Goal: Navigation & Orientation: Understand site structure

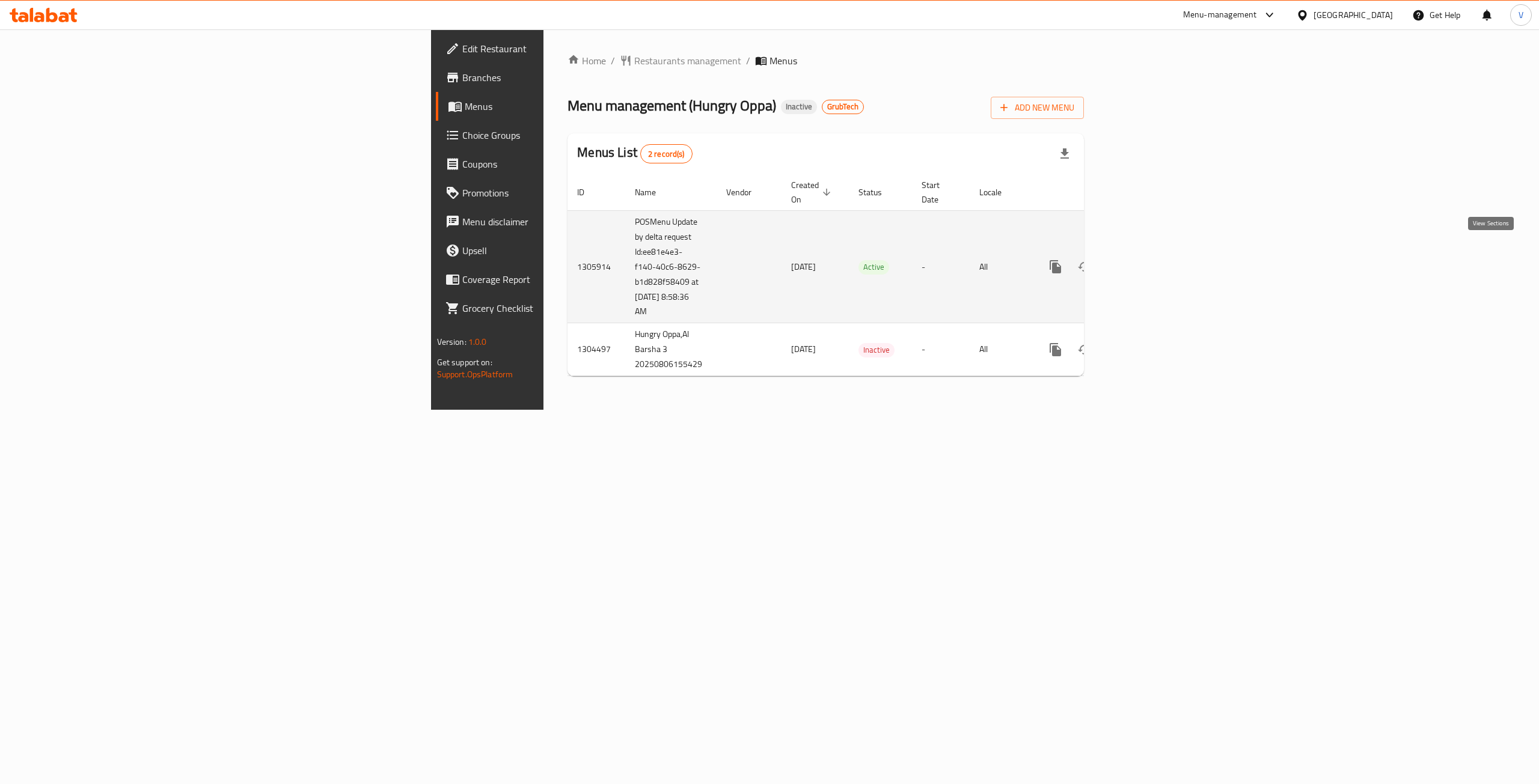
click at [1150, 260] on icon "enhanced table" at bounding box center [1142, 267] width 15 height 15
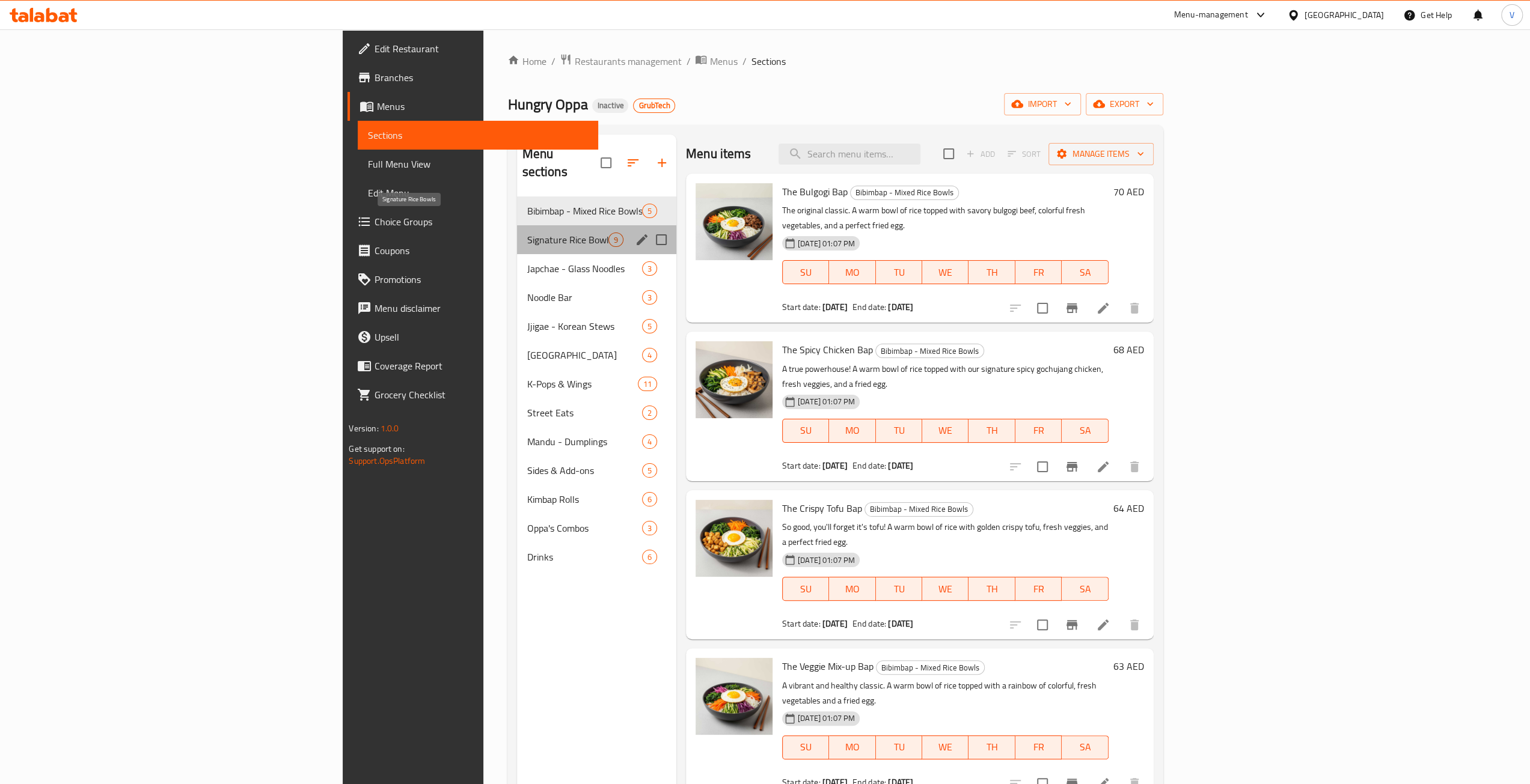
click at [526, 233] on span "Signature Rice Bowls" at bounding box center [567, 240] width 81 height 15
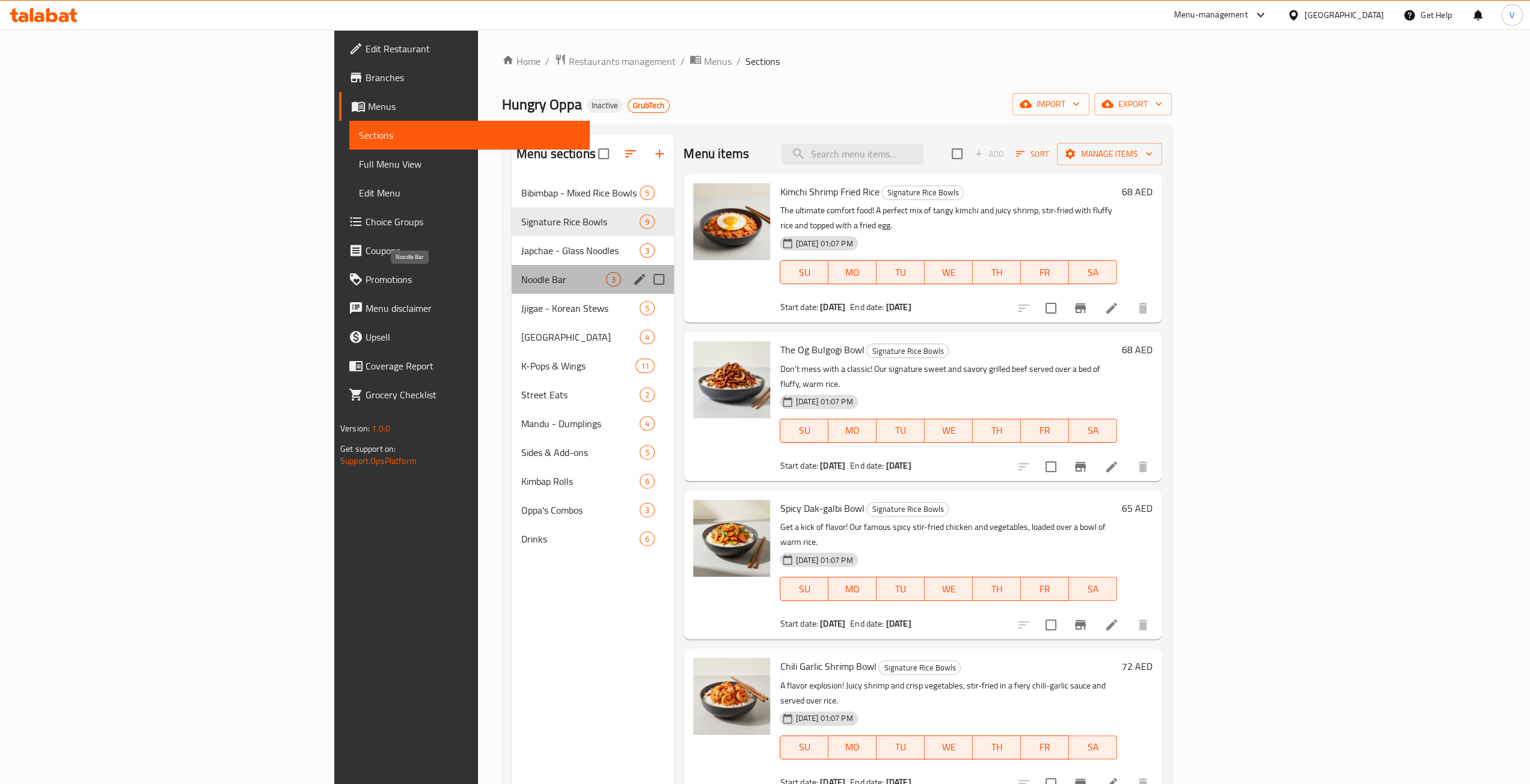
click at [521, 281] on span "Noodle Bar" at bounding box center [563, 280] width 85 height 15
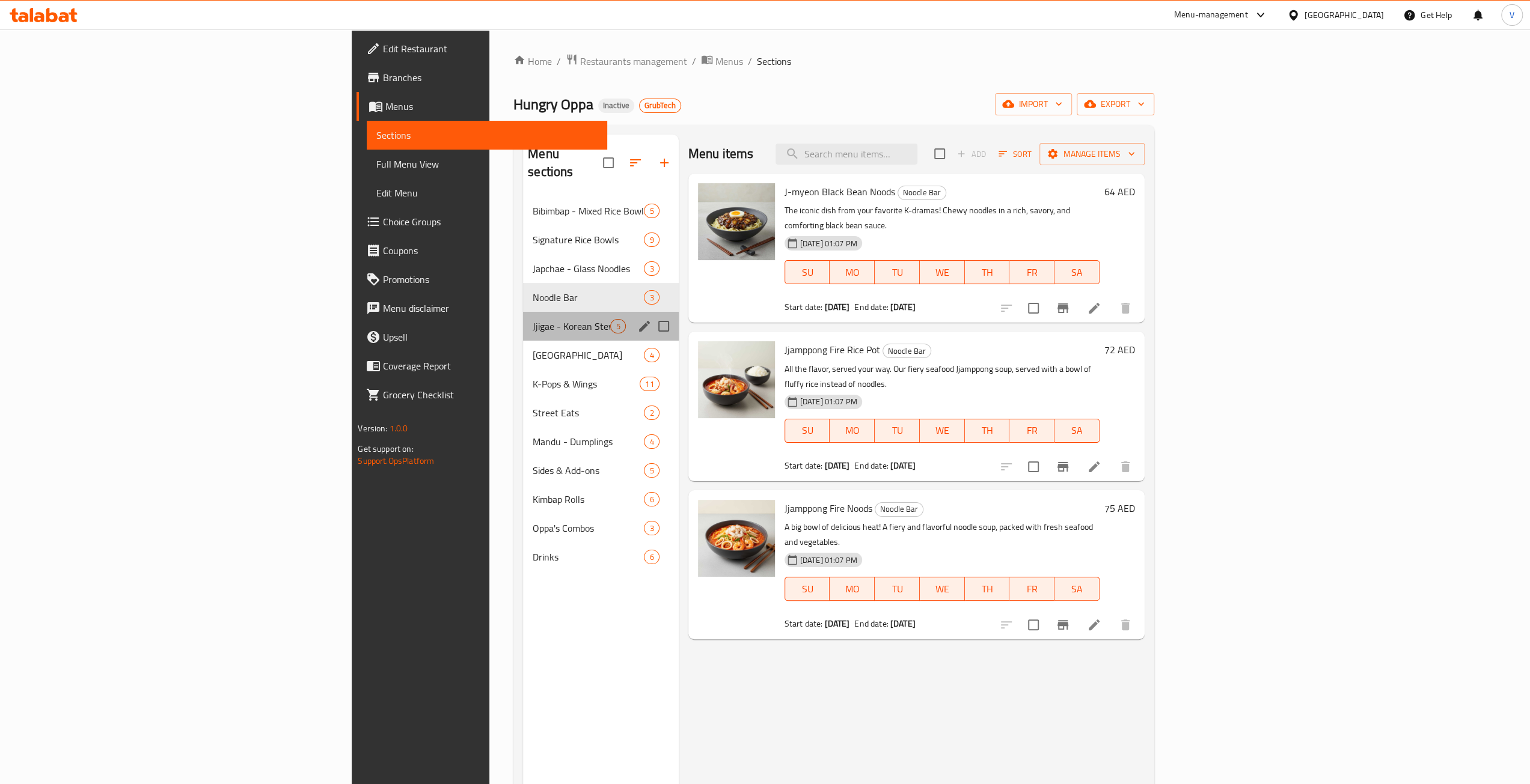
click at [523, 321] on div "Jjigae - Korean Stews 5" at bounding box center [600, 326] width 155 height 29
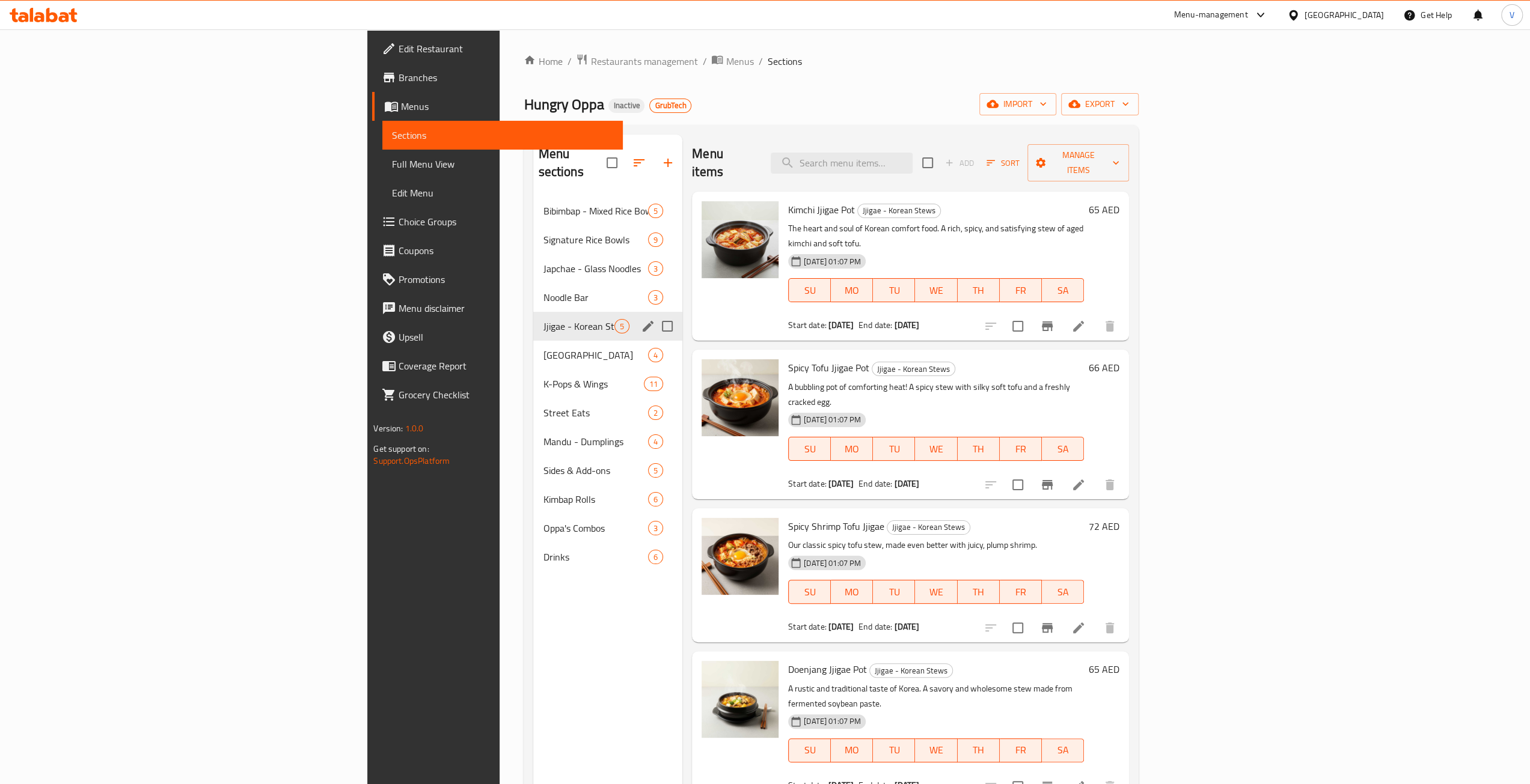
click at [533, 312] on div "Jjigae - Korean Stews 5" at bounding box center [607, 326] width 149 height 29
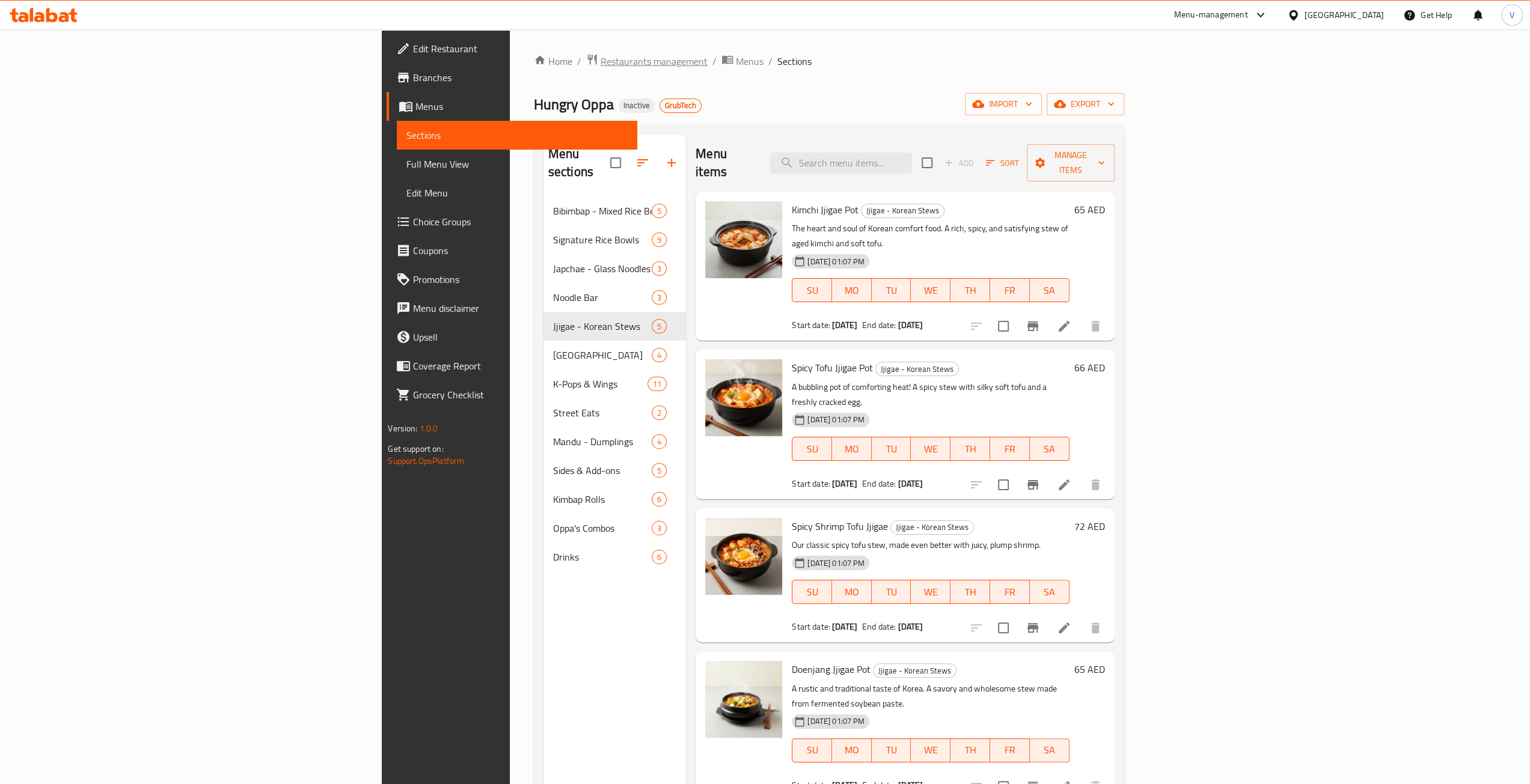
click at [600, 63] on span "Restaurants management" at bounding box center [654, 62] width 107 height 15
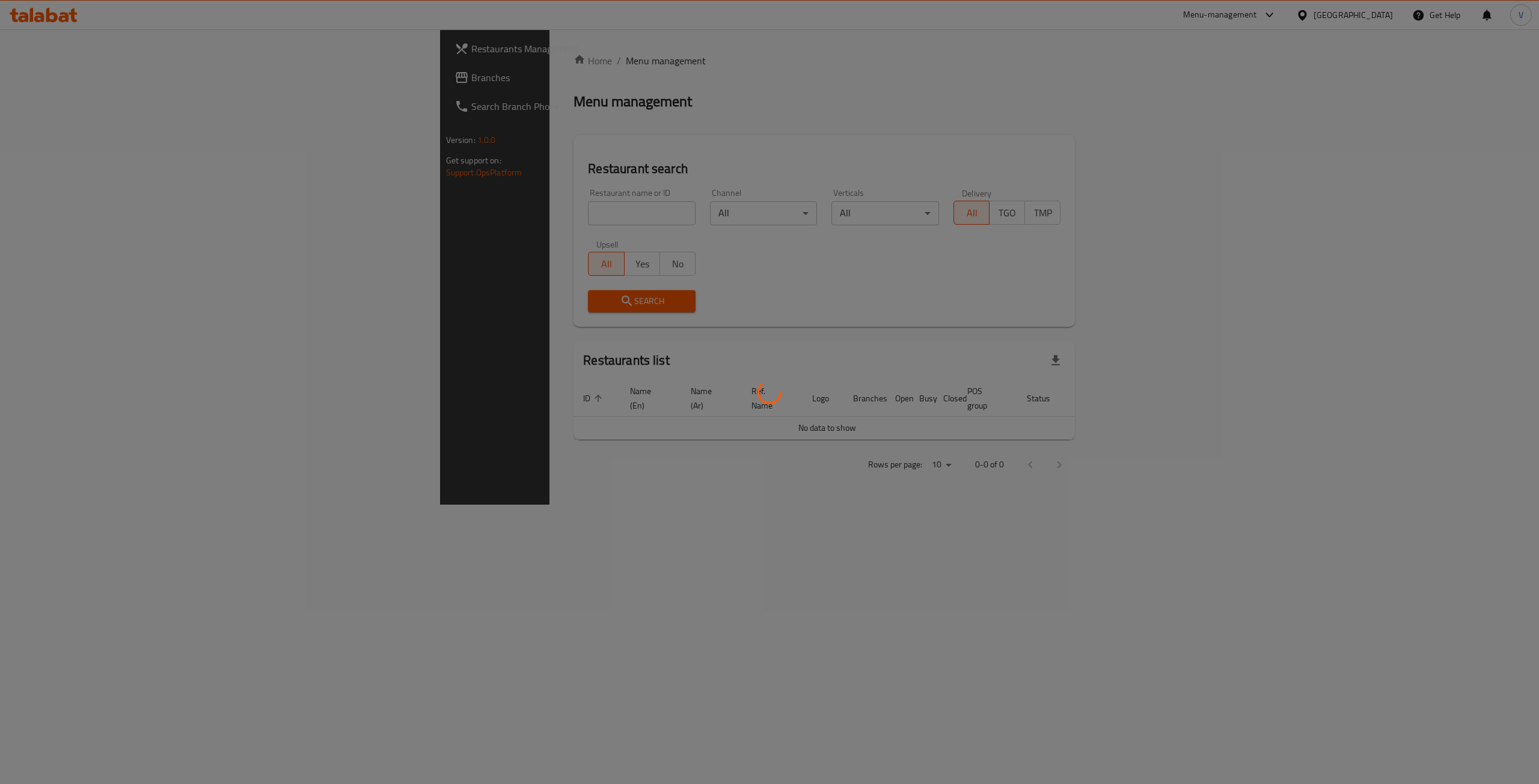
click at [44, 77] on div at bounding box center [769, 392] width 1539 height 784
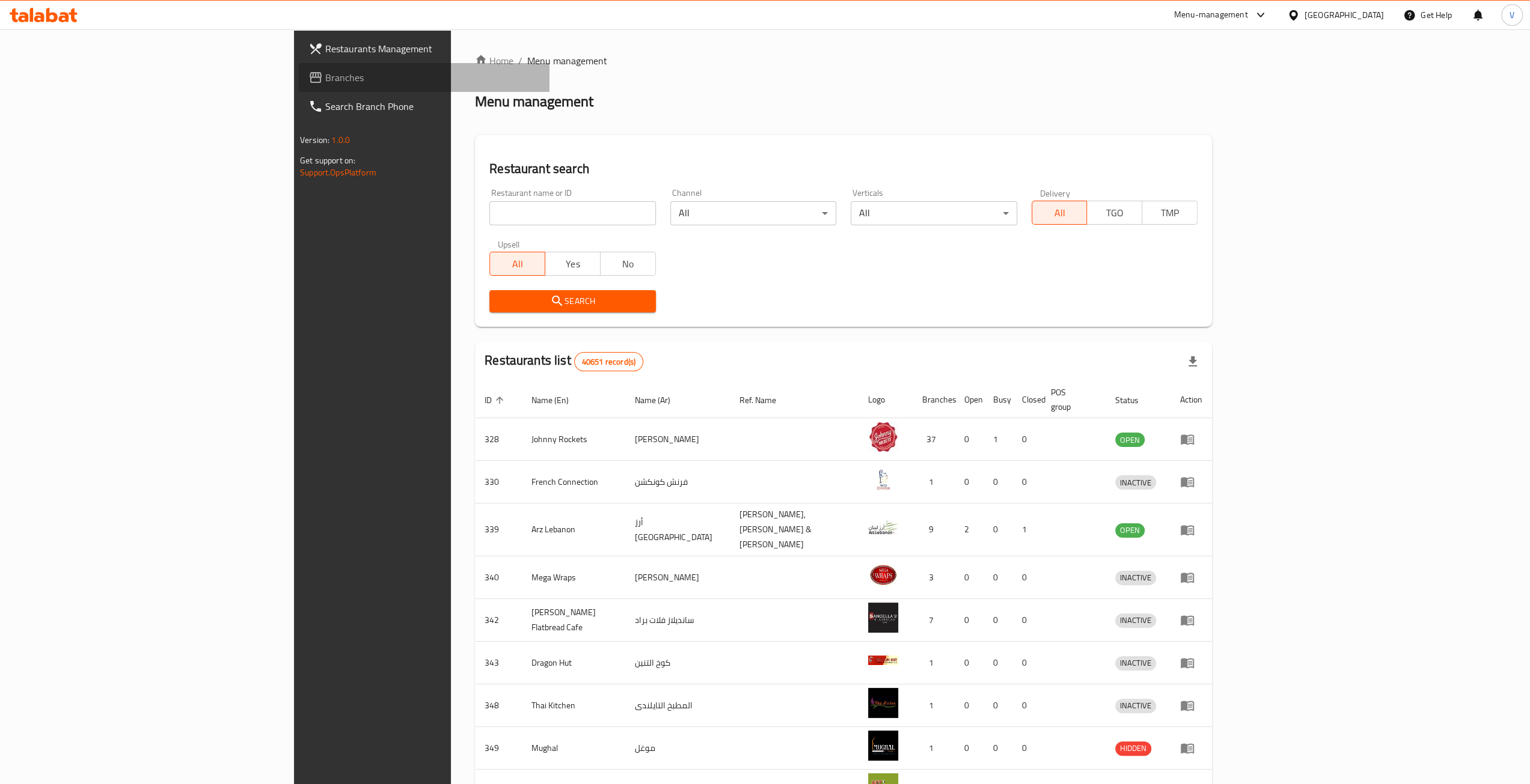
click at [325, 74] on span "Branches" at bounding box center [433, 77] width 214 height 15
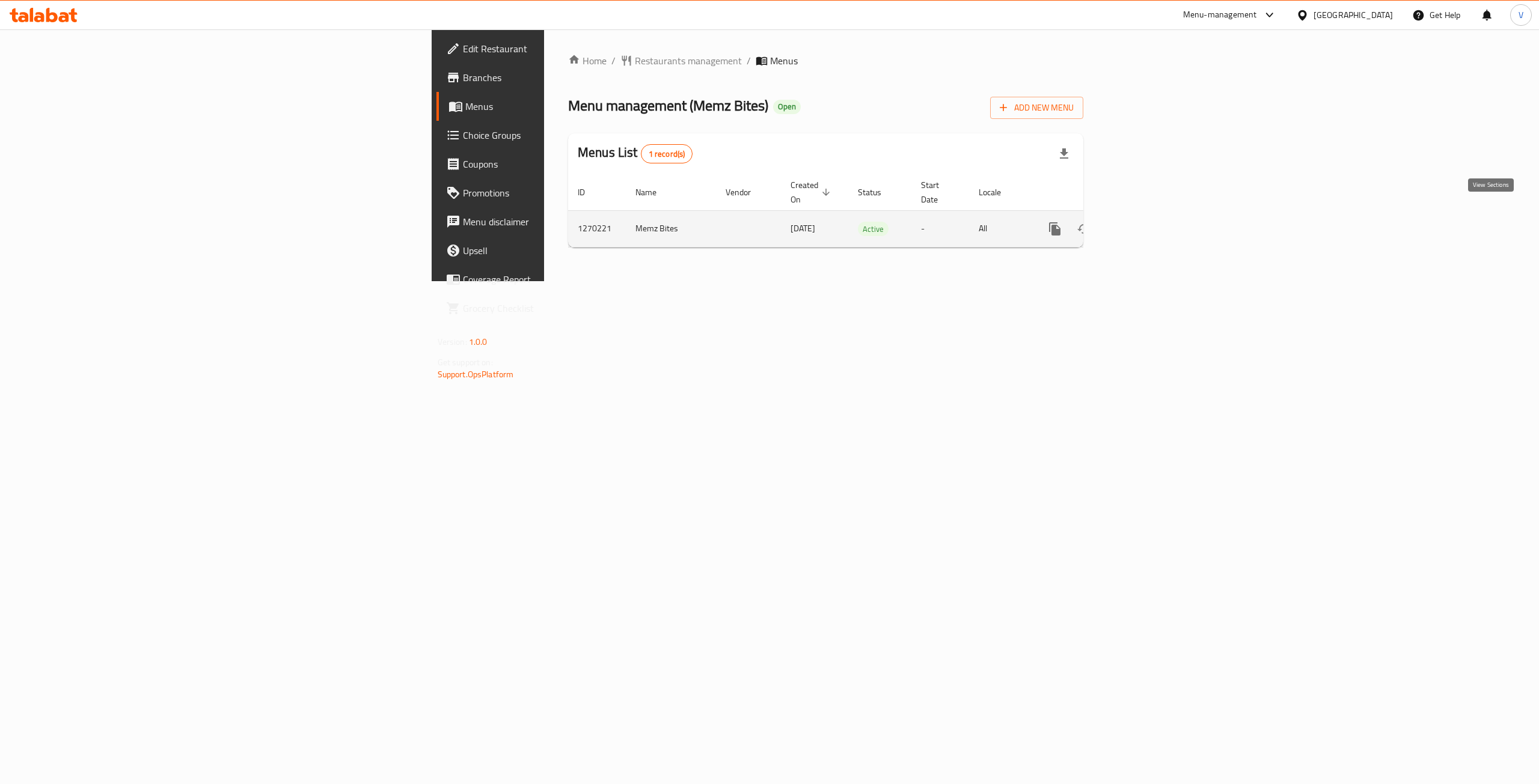
click at [1149, 222] on icon "enhanced table" at bounding box center [1142, 229] width 15 height 15
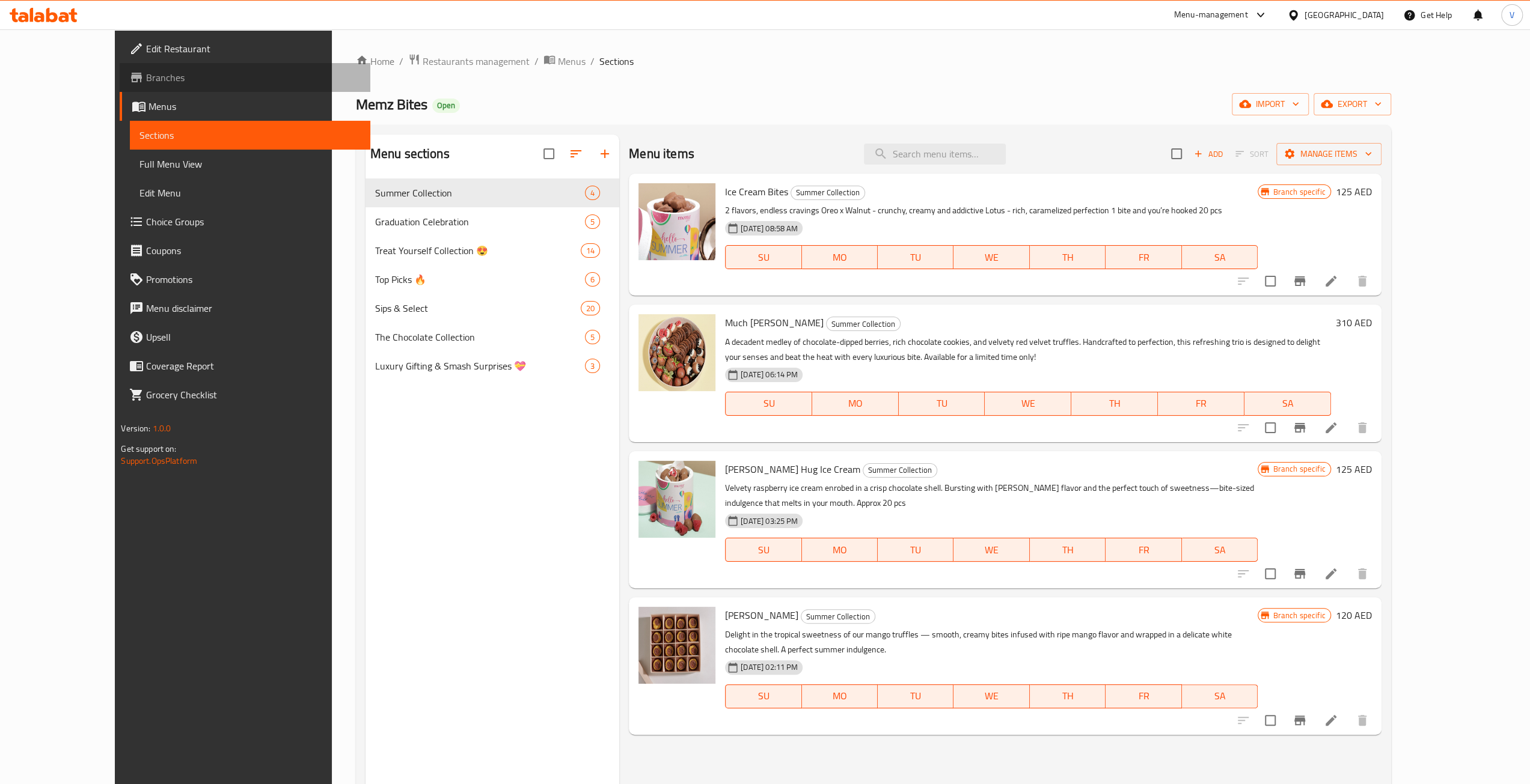
click at [146, 76] on span "Branches" at bounding box center [253, 77] width 214 height 15
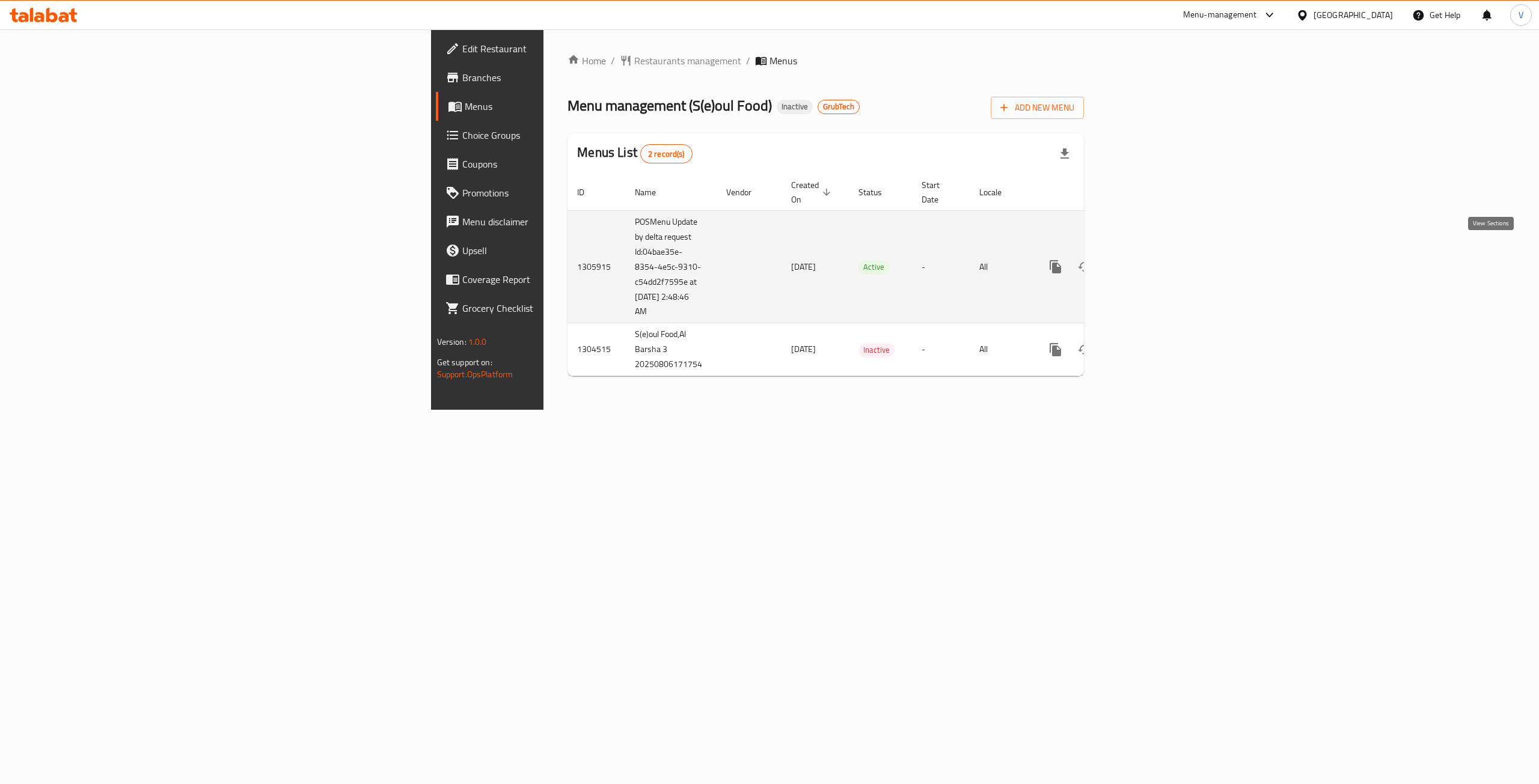
click at [1150, 260] on icon "enhanced table" at bounding box center [1142, 267] width 15 height 15
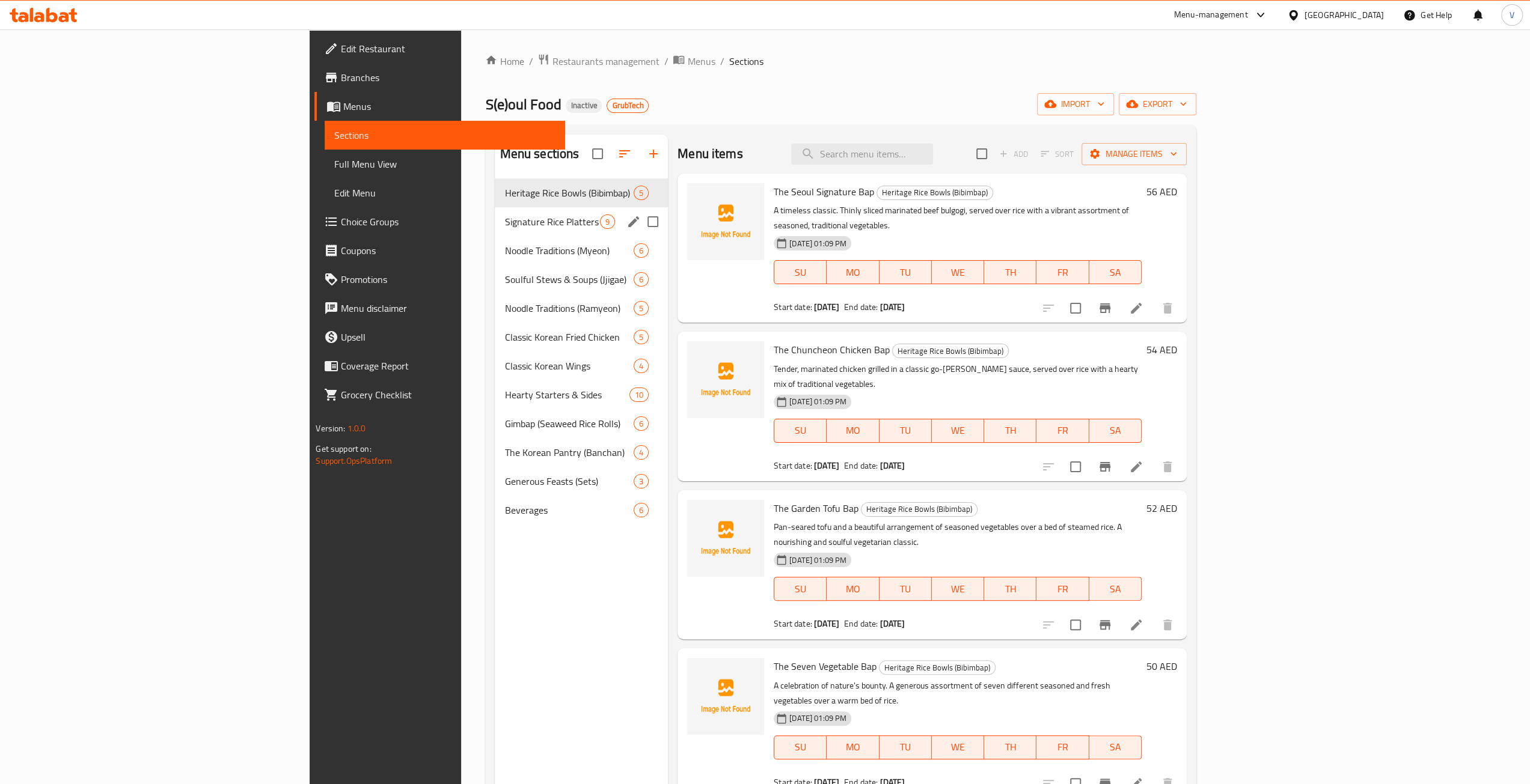
click at [505, 217] on span "Signature Rice Platters (Deopbap)" at bounding box center [552, 222] width 96 height 15
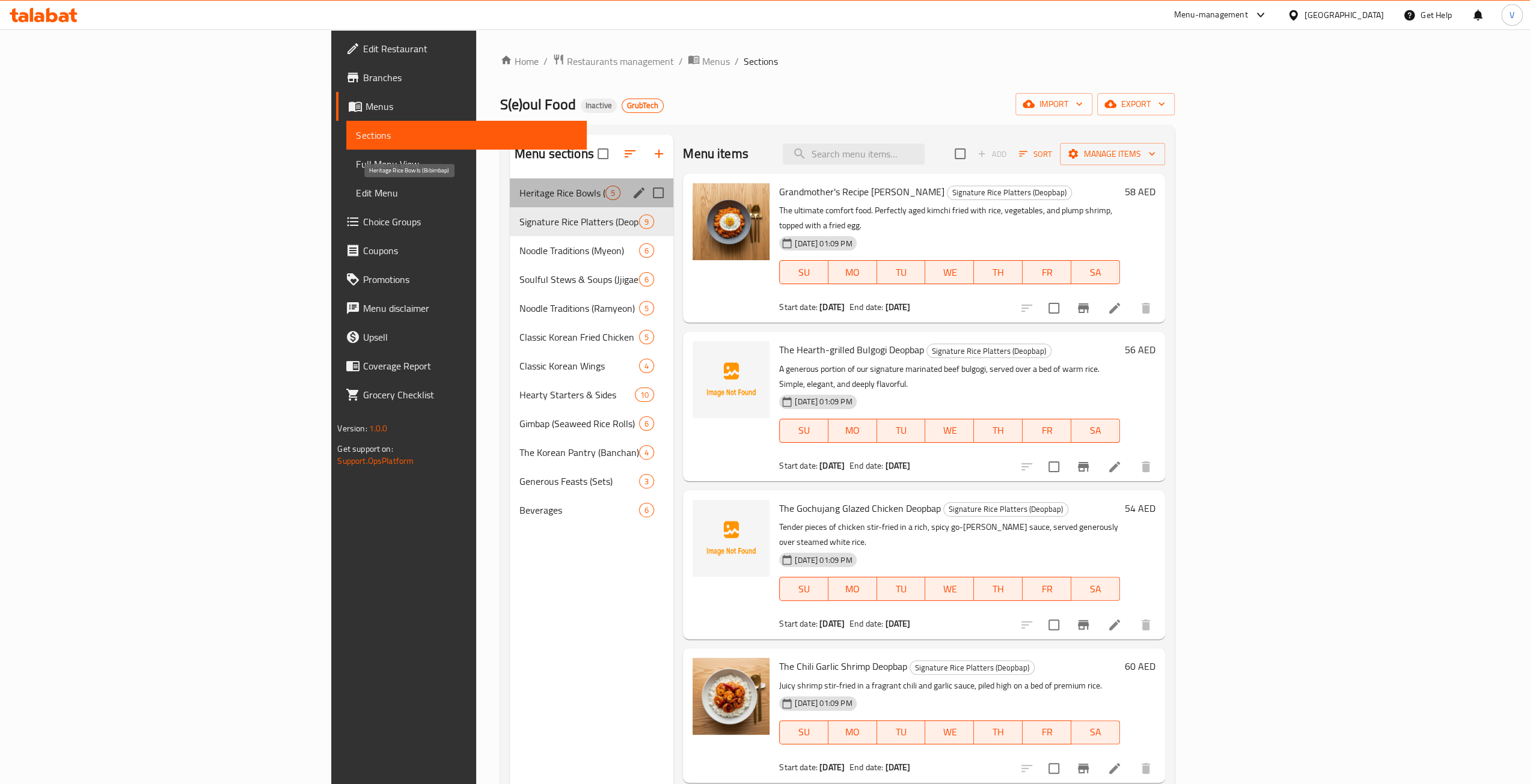
click at [519, 192] on span "Heritage Rice Bowls (Bibimbap)" at bounding box center [562, 193] width 86 height 15
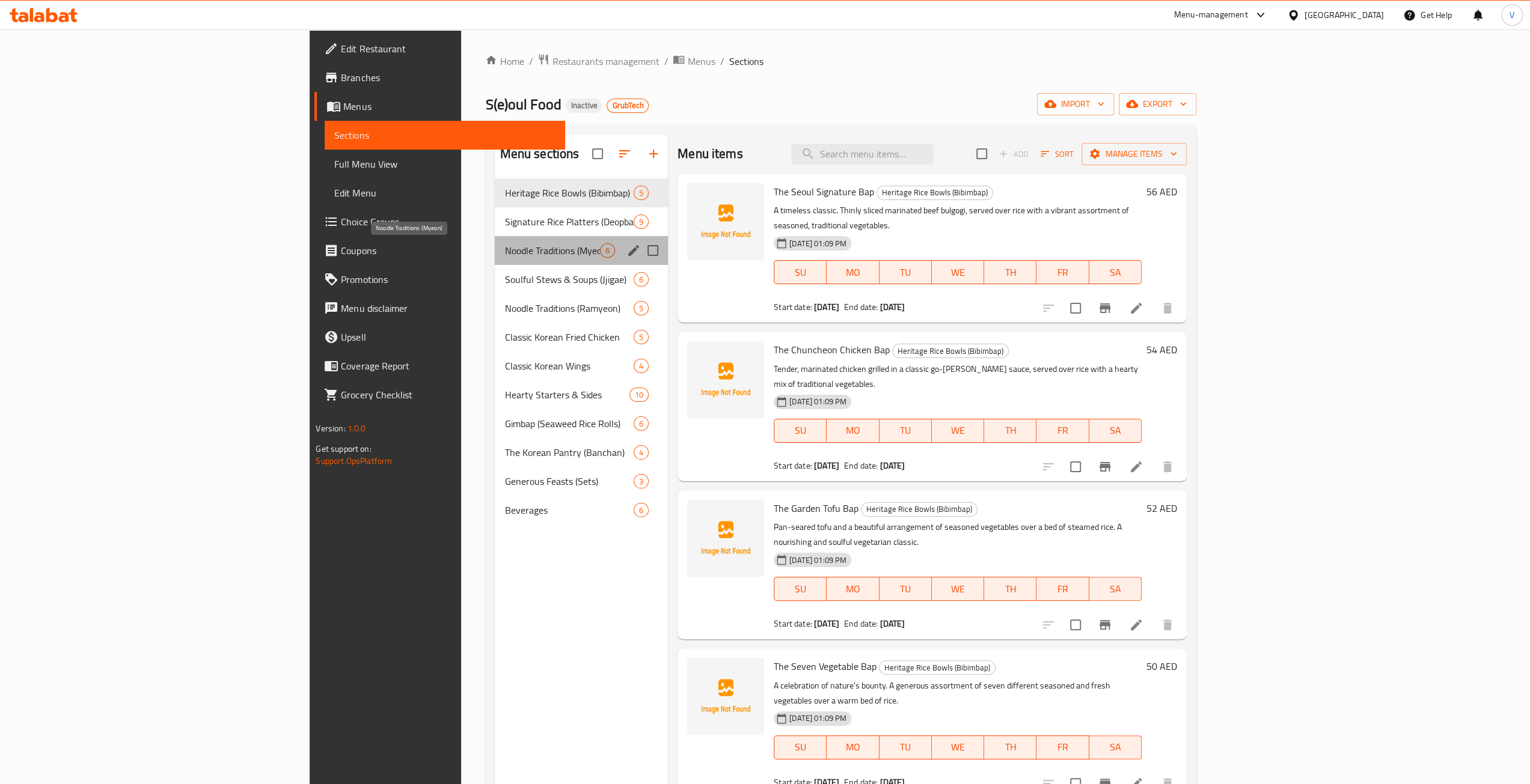
click at [505, 250] on span "Noodle Traditions (Myeon)" at bounding box center [552, 251] width 96 height 15
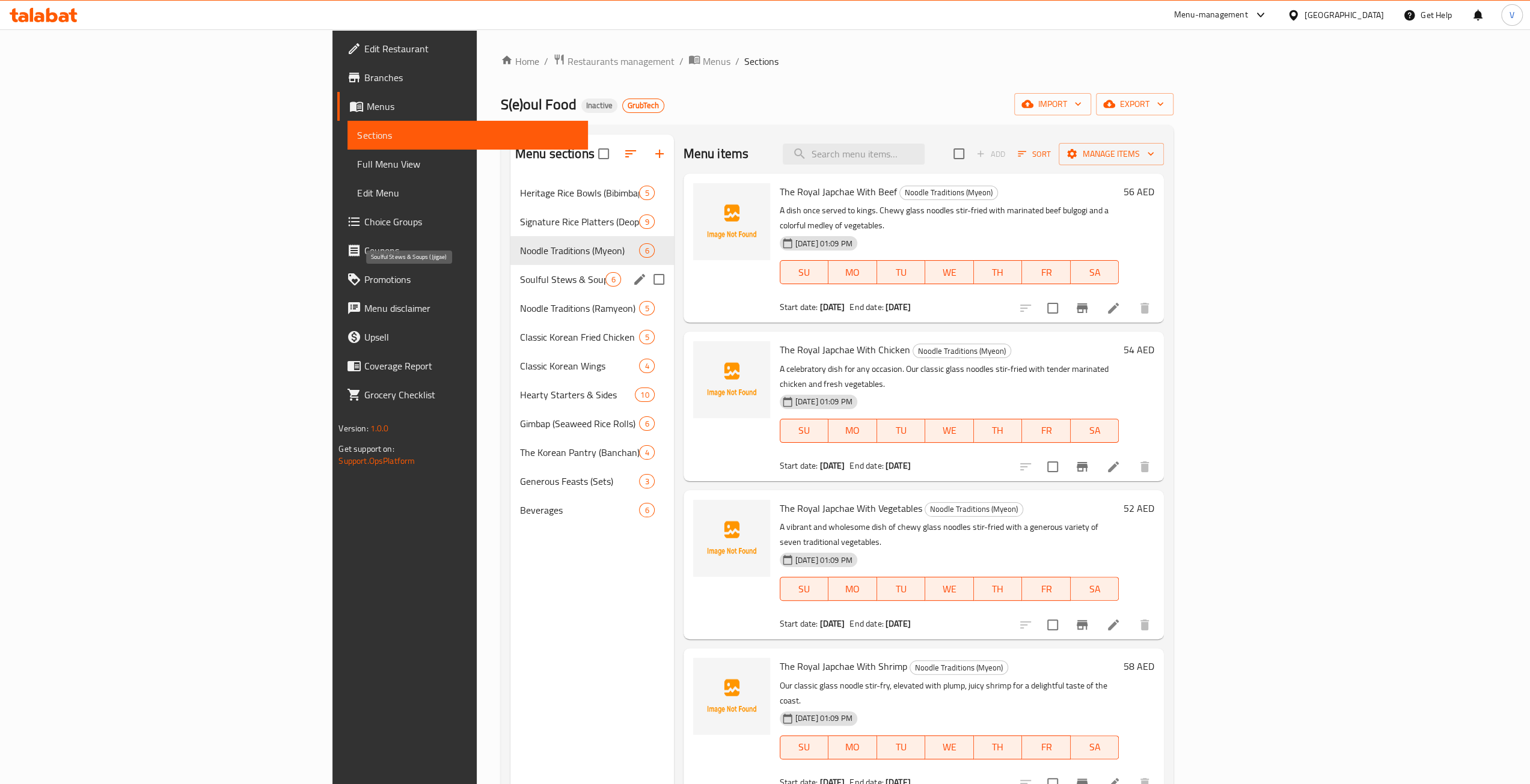
click at [520, 278] on span "Soulful Stews & Soups (Jjigae)" at bounding box center [562, 280] width 86 height 15
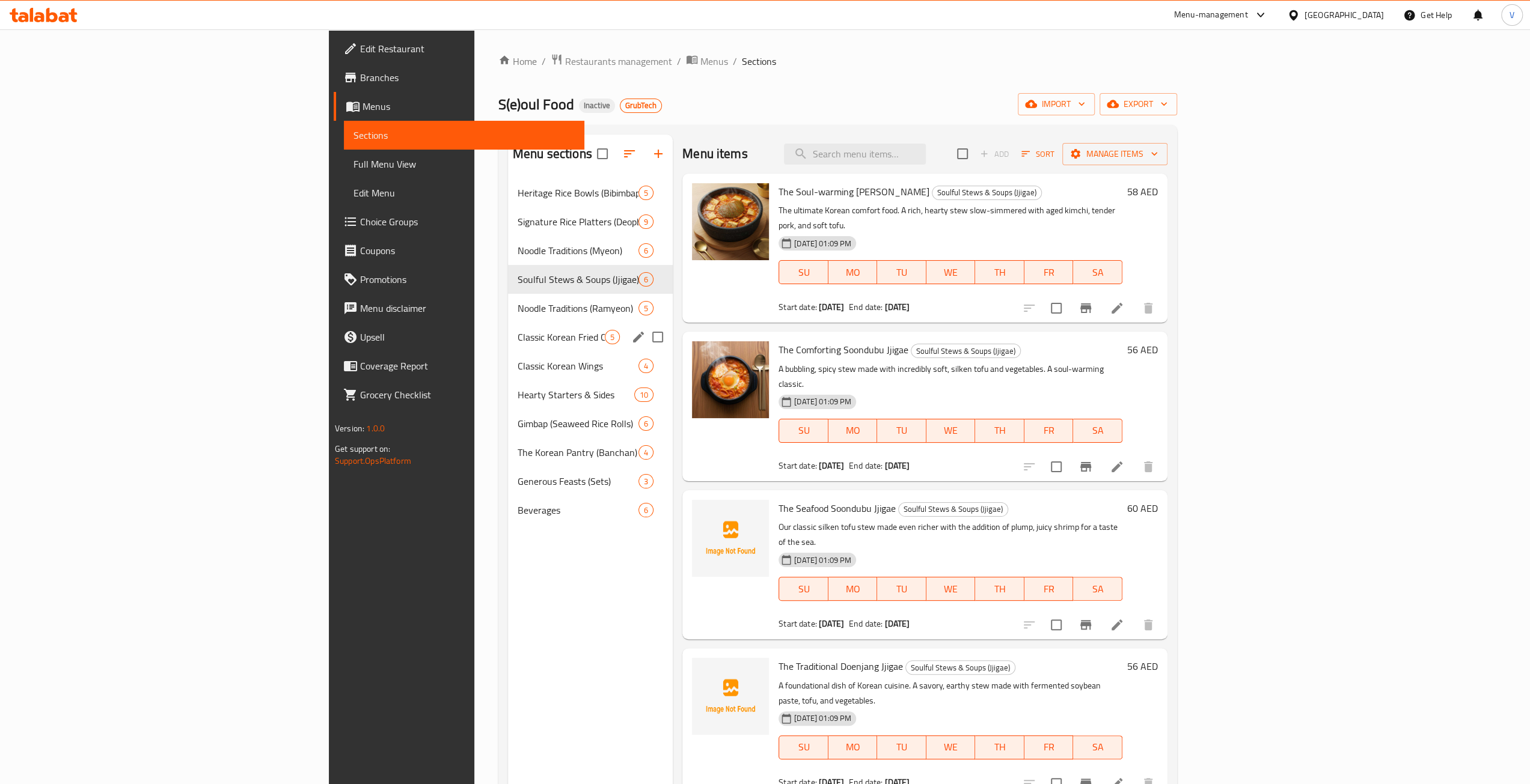
click at [508, 347] on div "Classic Korean Fried Chicken 5" at bounding box center [590, 337] width 165 height 29
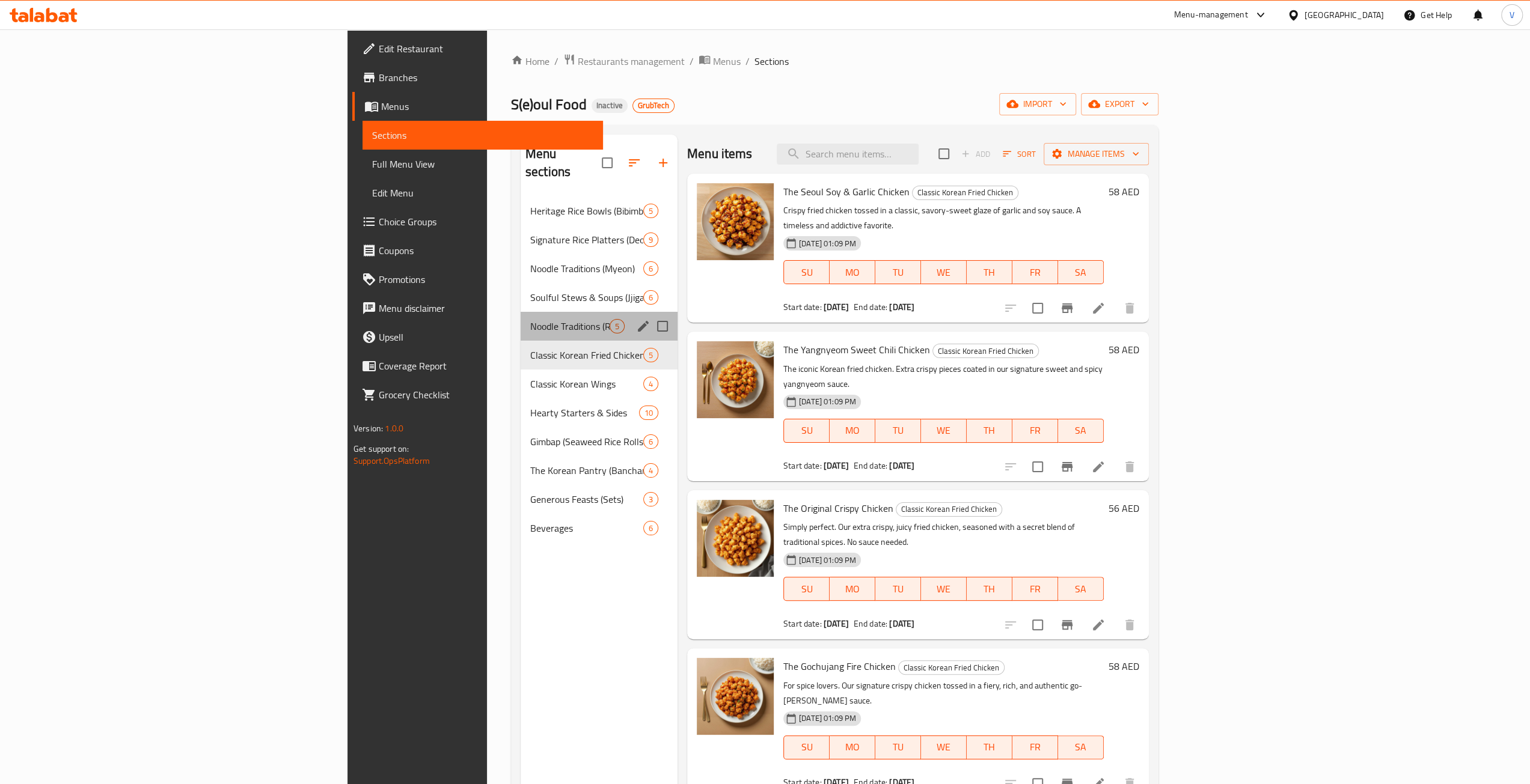
click at [520, 312] on div "Noodle Traditions (Ramyeon) 5" at bounding box center [598, 326] width 157 height 29
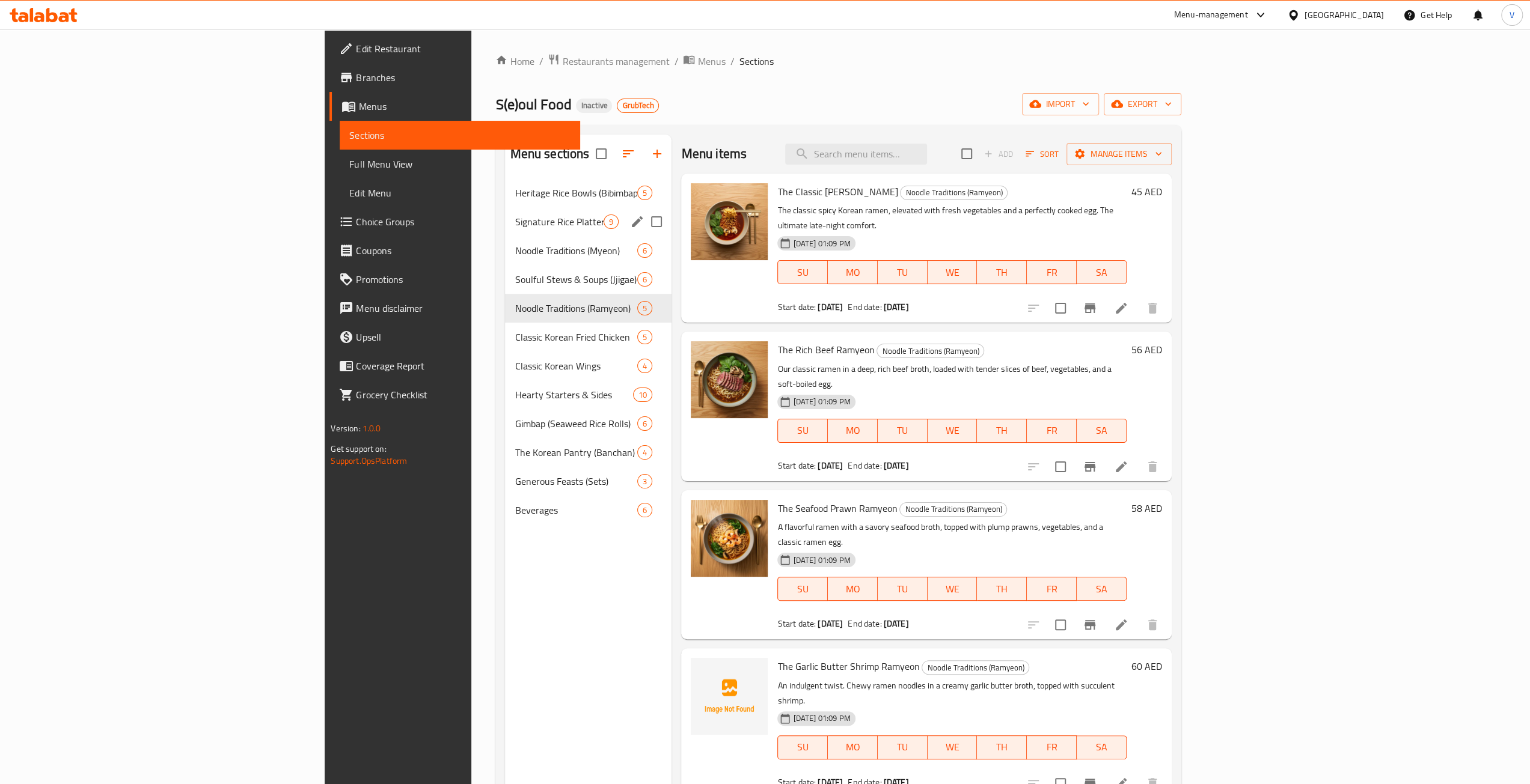
click at [505, 206] on div "Heritage Rice Bowls (Bibimbap) 5" at bounding box center [588, 192] width 166 height 29
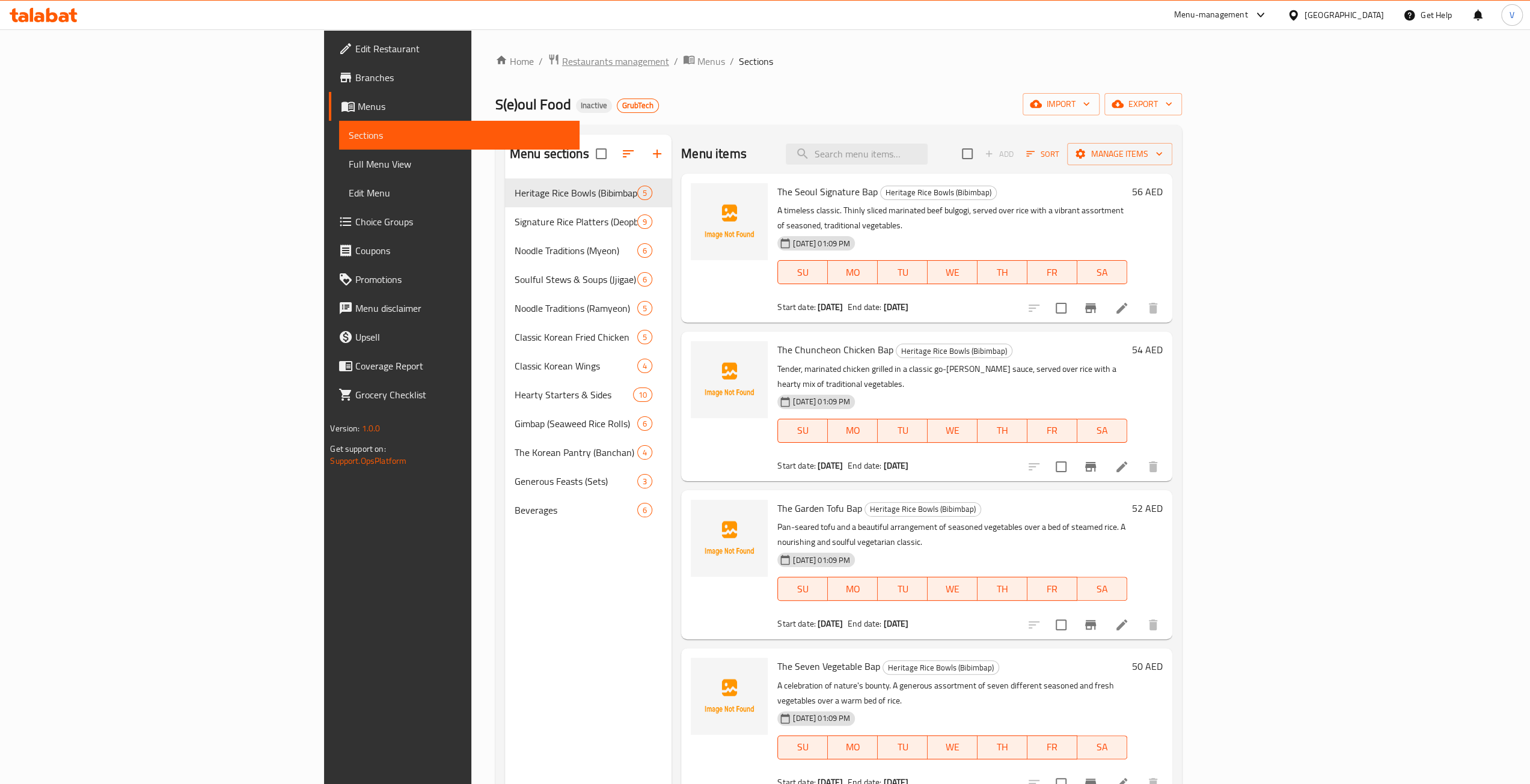
click at [562, 65] on span "Restaurants management" at bounding box center [615, 62] width 107 height 15
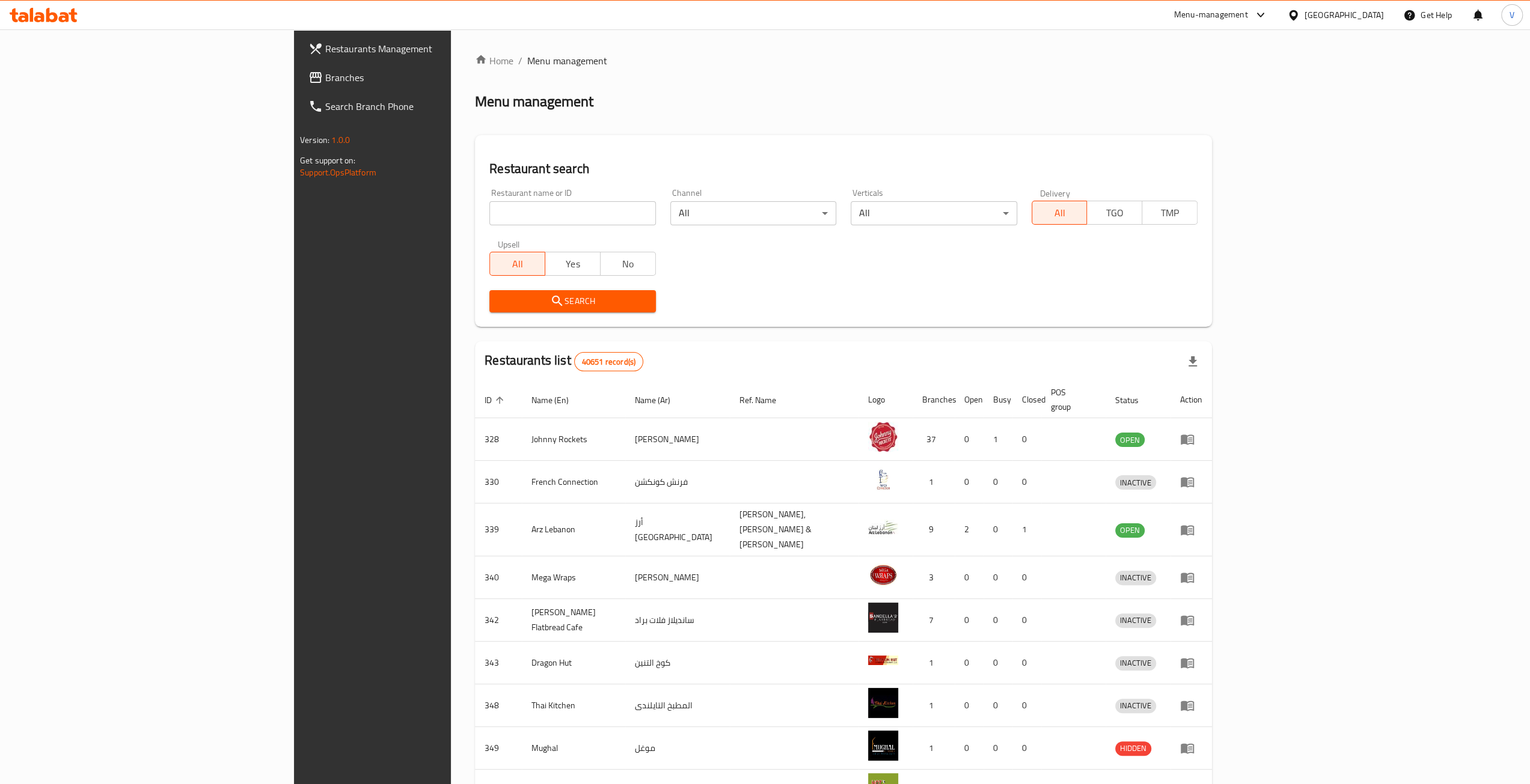
click at [325, 75] on span "Branches" at bounding box center [433, 77] width 214 height 15
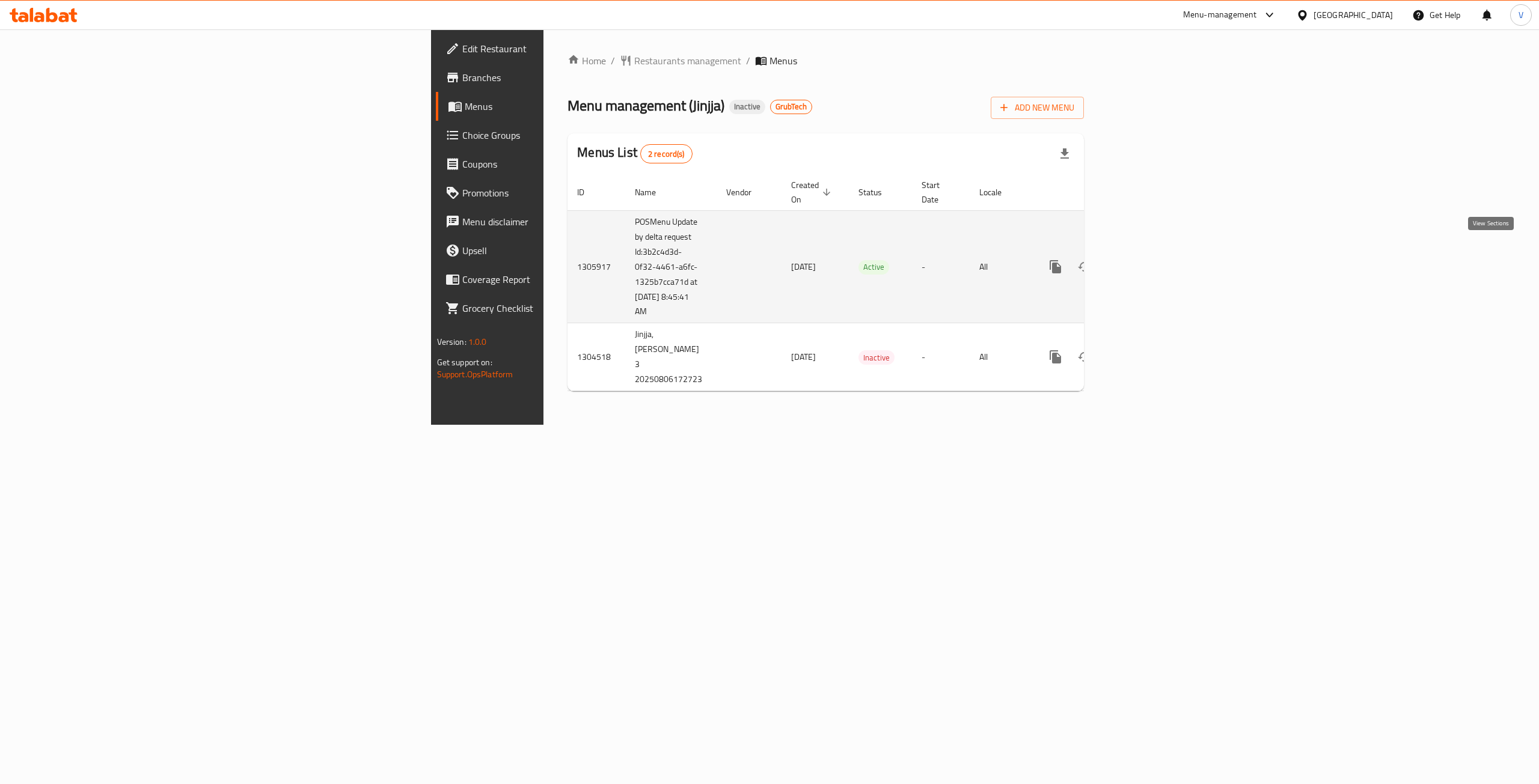
click at [1148, 261] on icon "enhanced table" at bounding box center [1142, 267] width 11 height 11
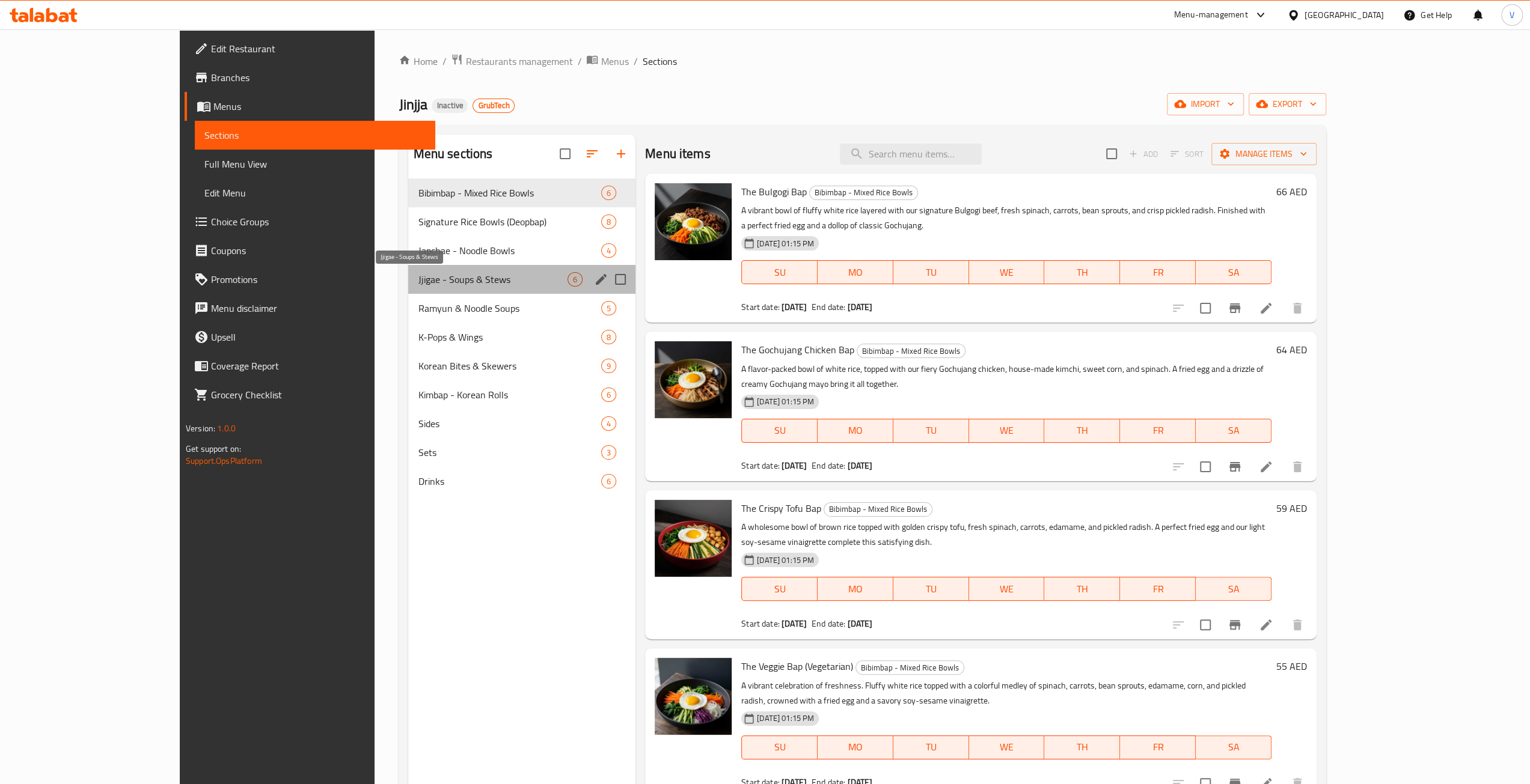
click at [418, 286] on span "Jjigae - Soups & Stews" at bounding box center [493, 280] width 150 height 15
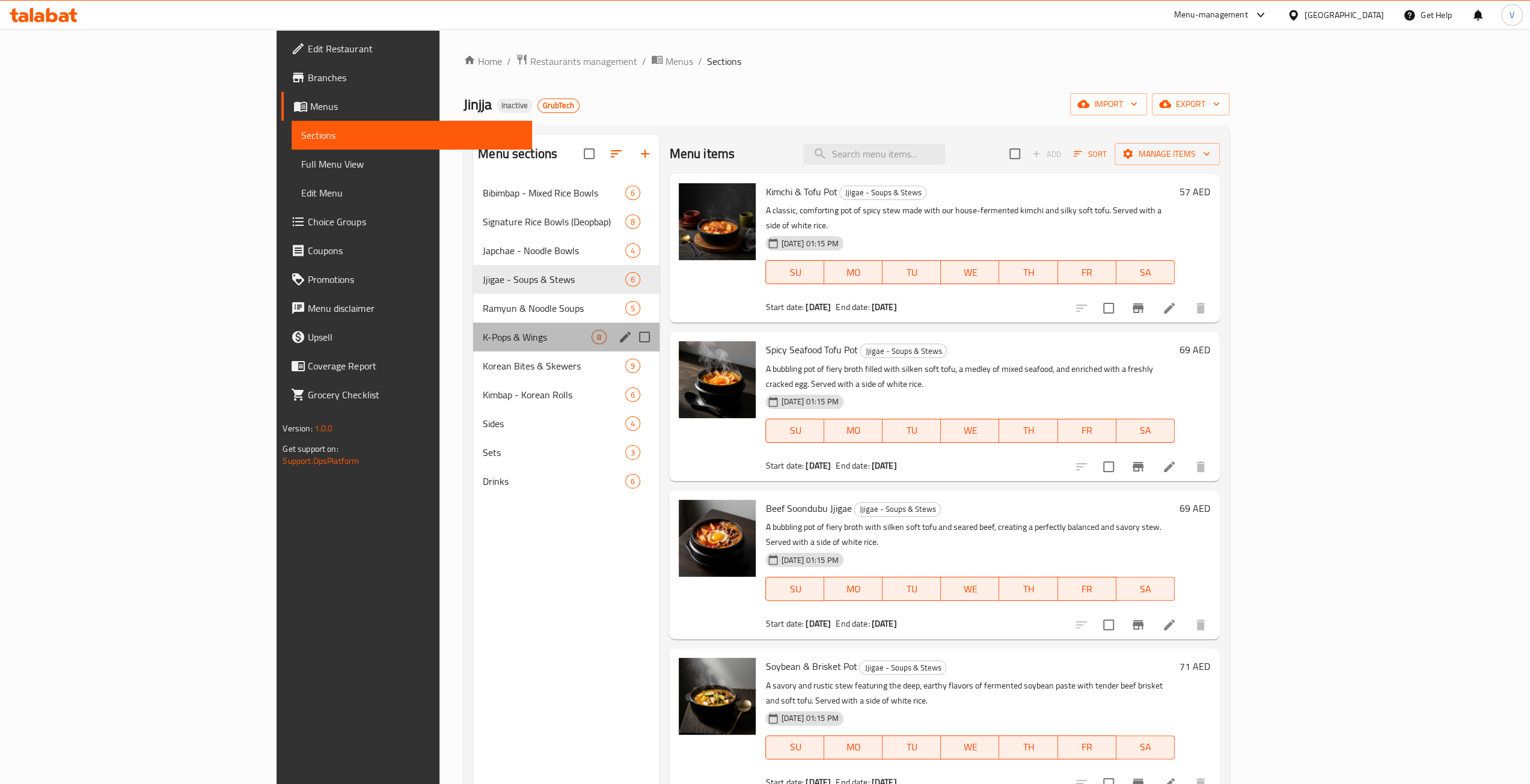
click at [473, 327] on div "K-Pops & Wings 8" at bounding box center [566, 337] width 186 height 29
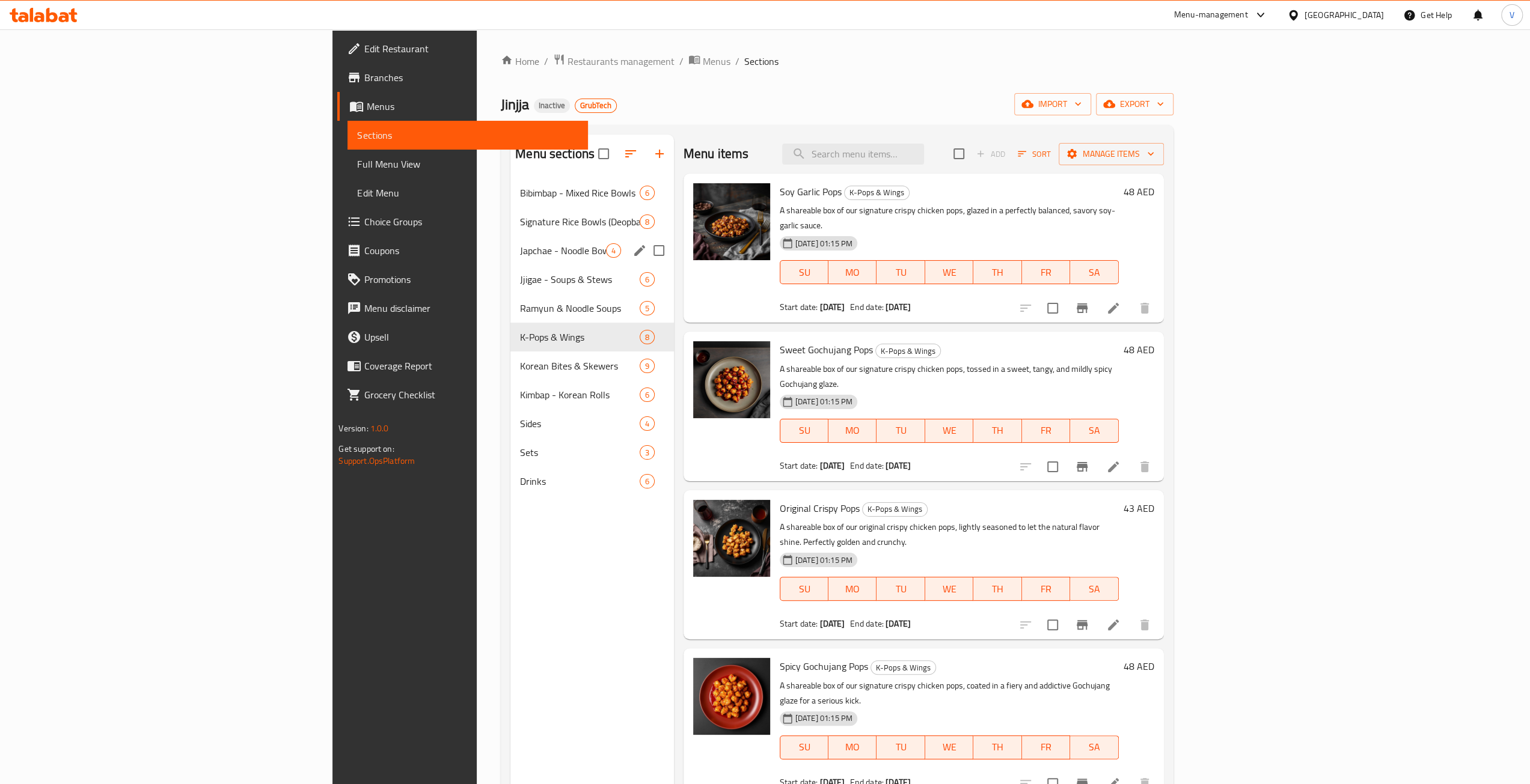
click at [511, 262] on div "Japchae - Noodle Bowls 4" at bounding box center [592, 250] width 163 height 29
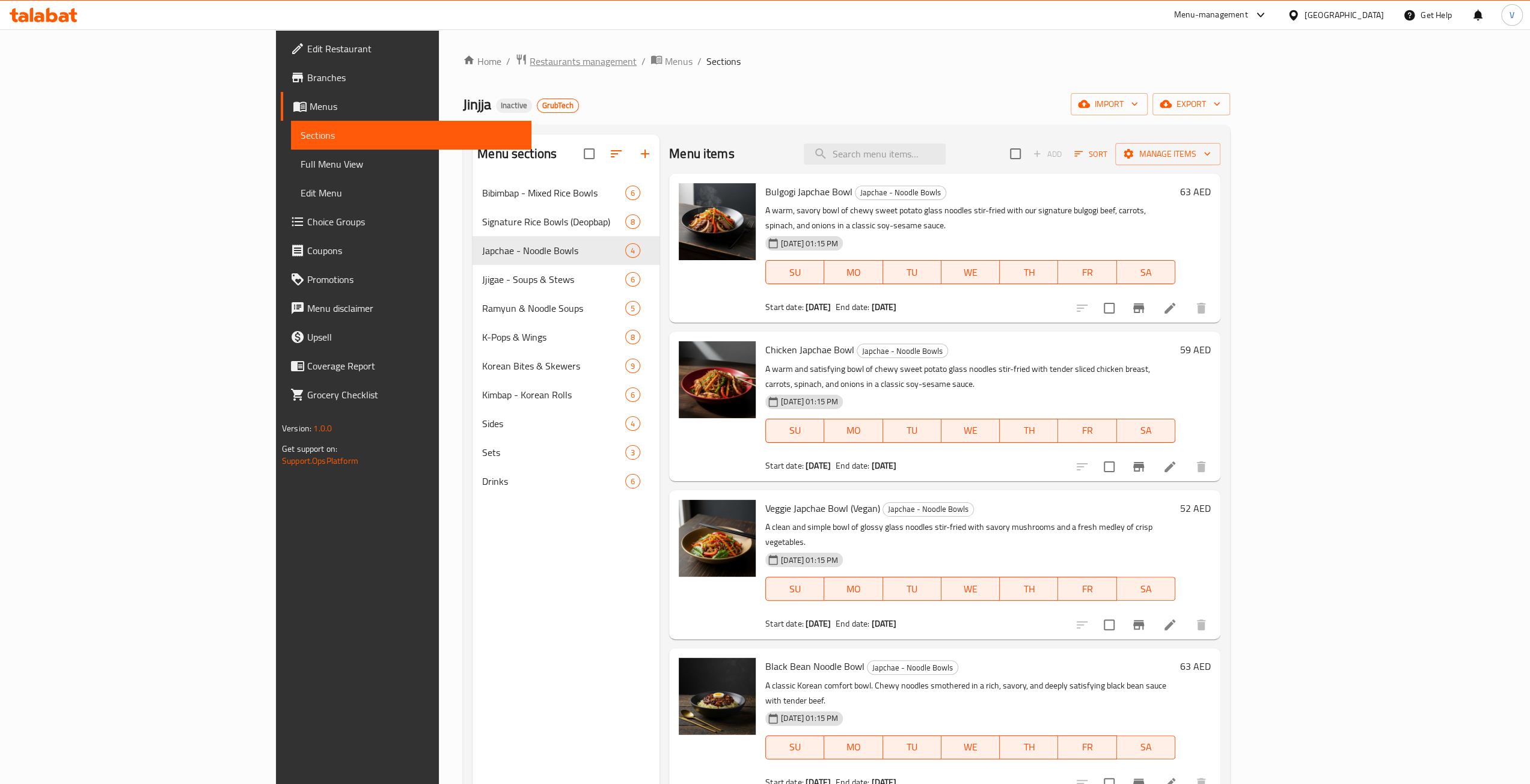
click at [529, 54] on span "Restaurants management" at bounding box center [583, 62] width 107 height 15
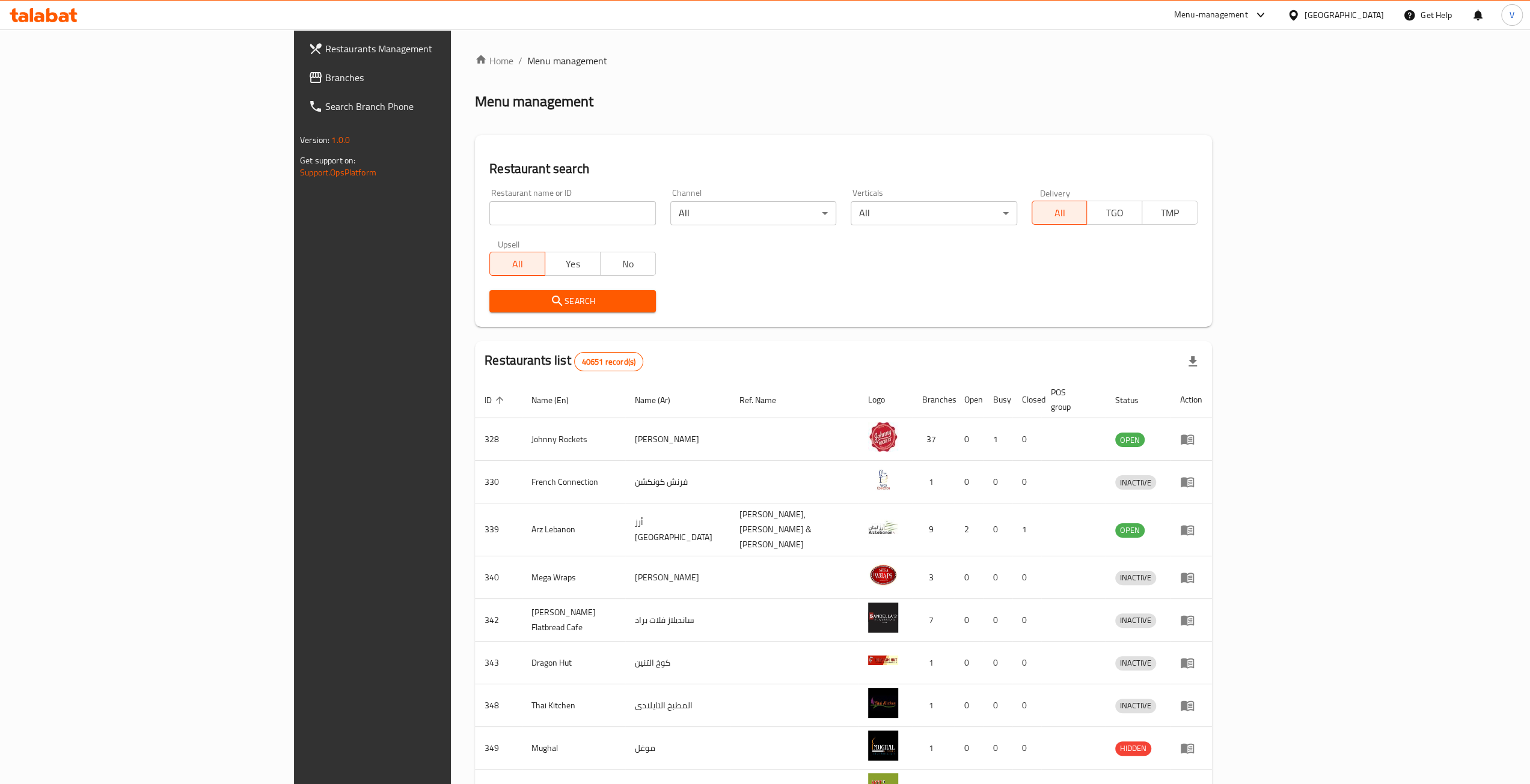
click at [310, 76] on icon at bounding box center [316, 77] width 12 height 11
click at [325, 75] on span "Branches" at bounding box center [433, 77] width 214 height 15
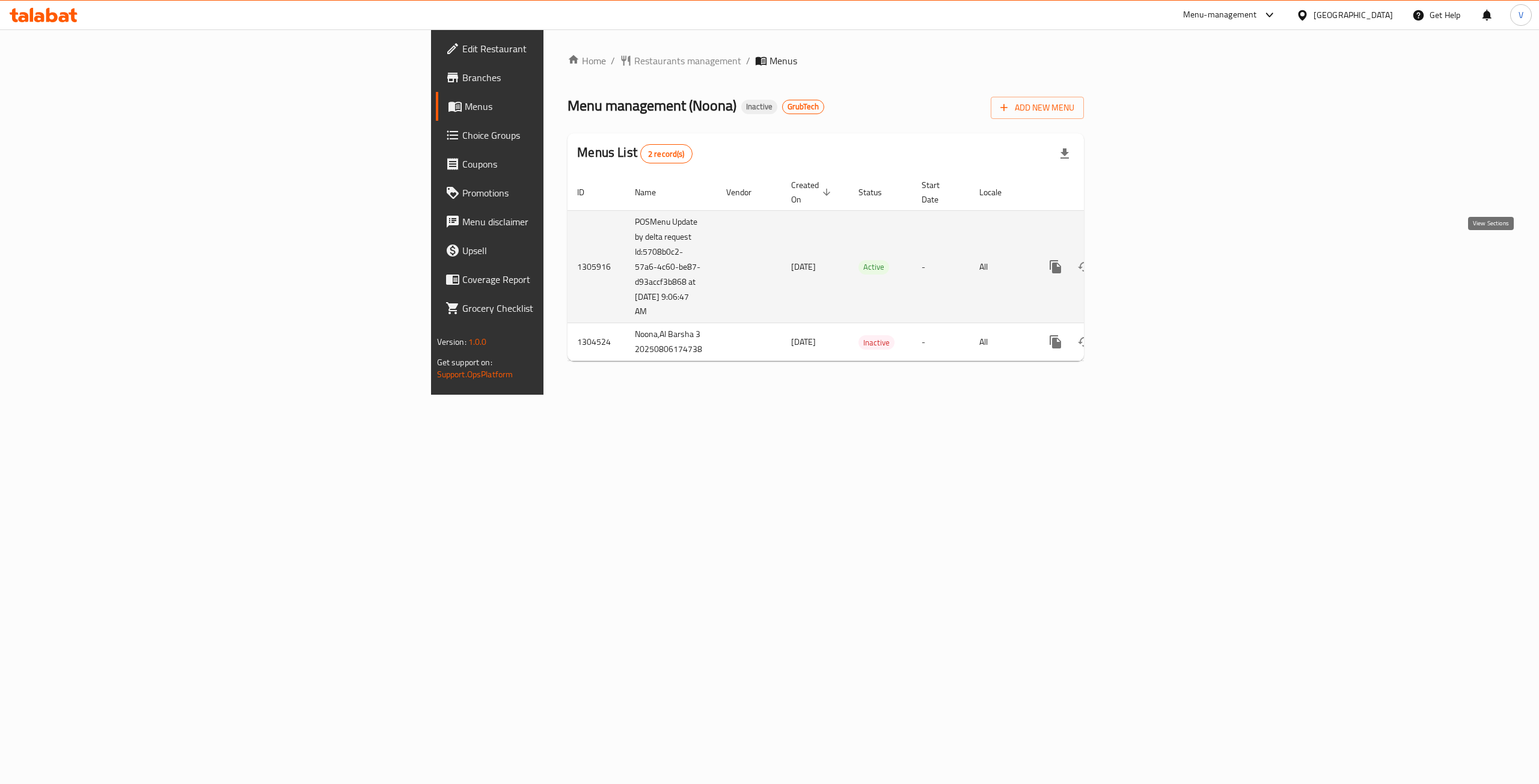
click at [1157, 252] on link "enhanced table" at bounding box center [1142, 266] width 29 height 29
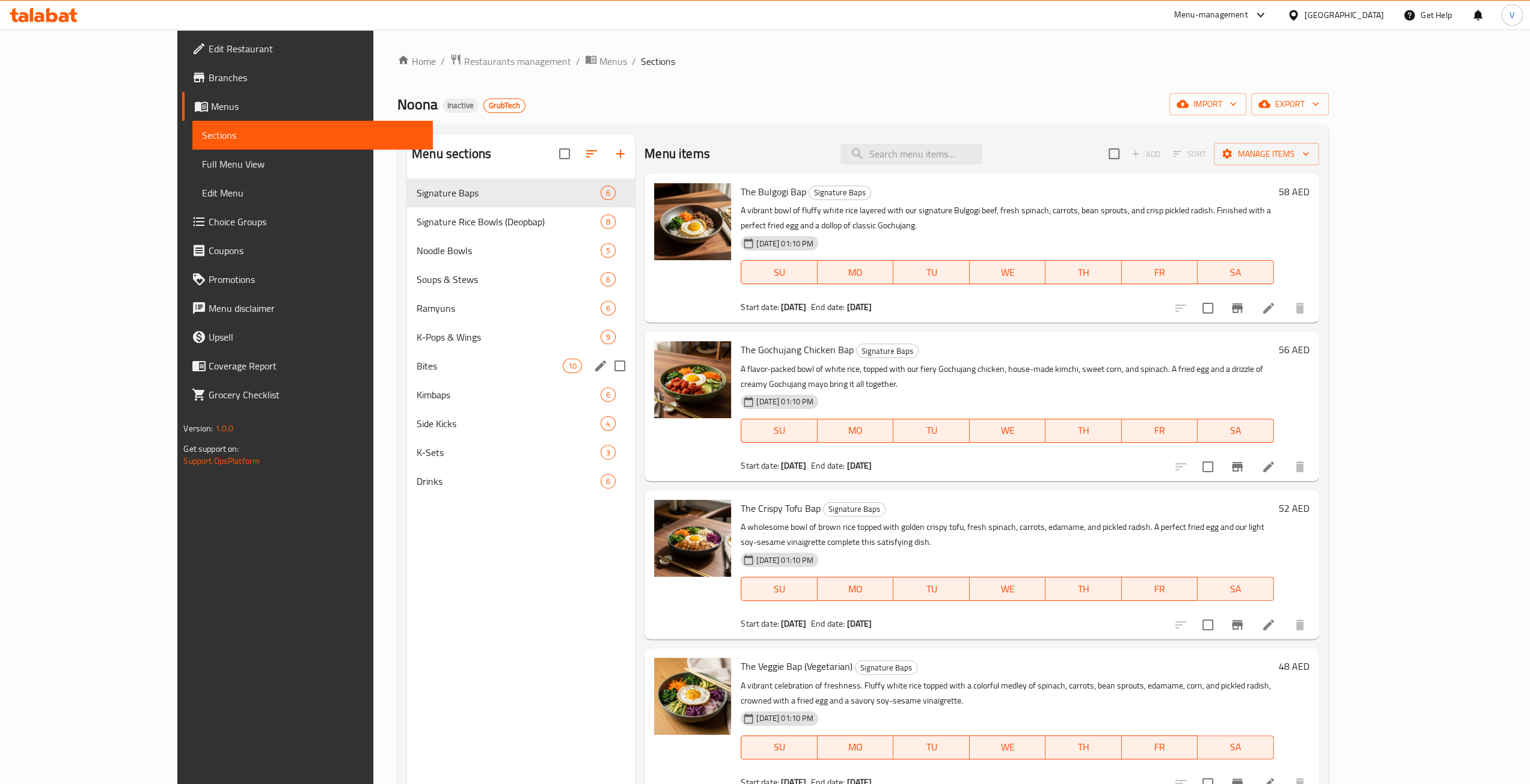
click at [407, 374] on div "Bites 10" at bounding box center [521, 366] width 228 height 29
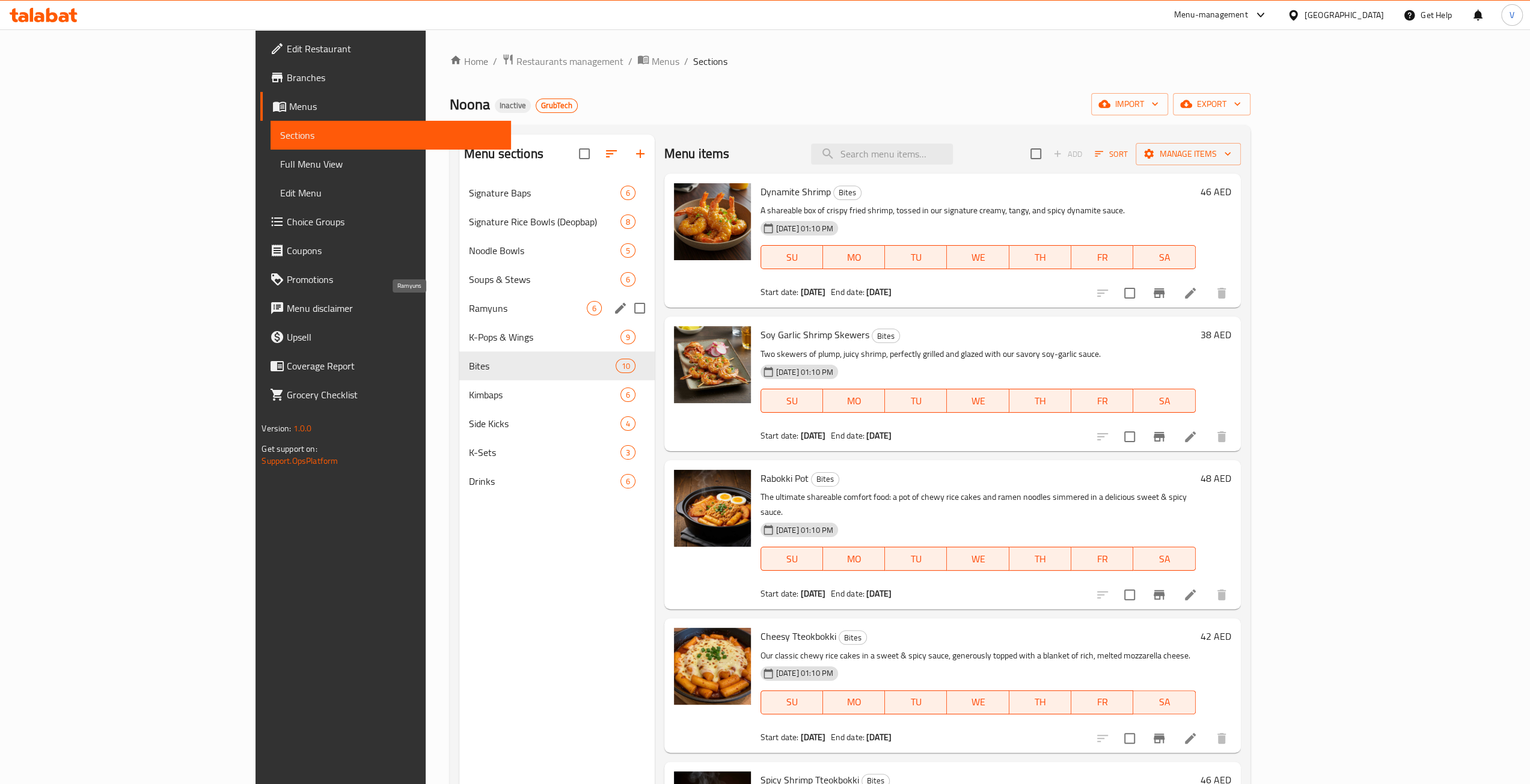
click at [469, 305] on span "Ramyuns" at bounding box center [527, 308] width 118 height 15
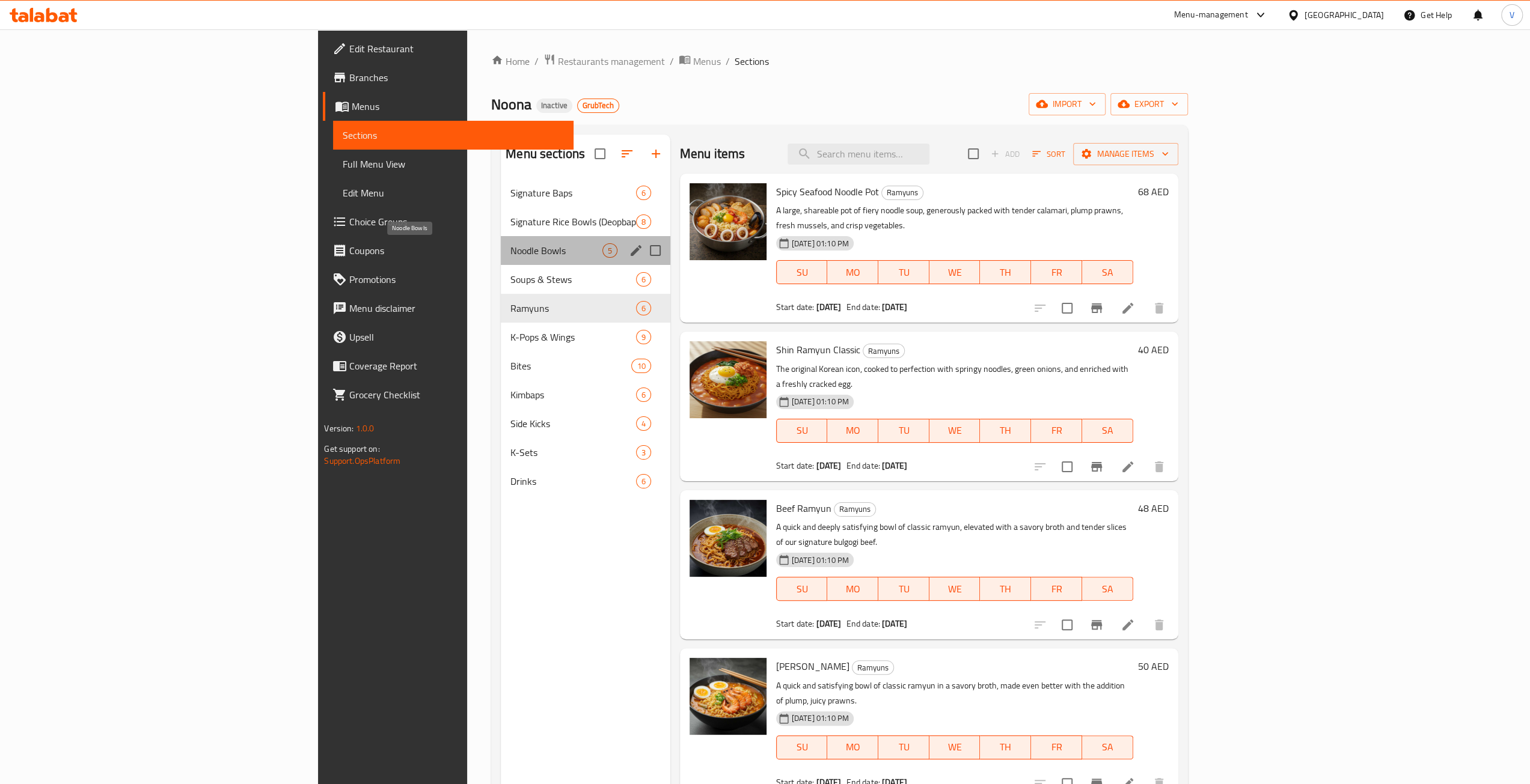
click at [511, 252] on span "Noodle Bowls" at bounding box center [556, 251] width 91 height 15
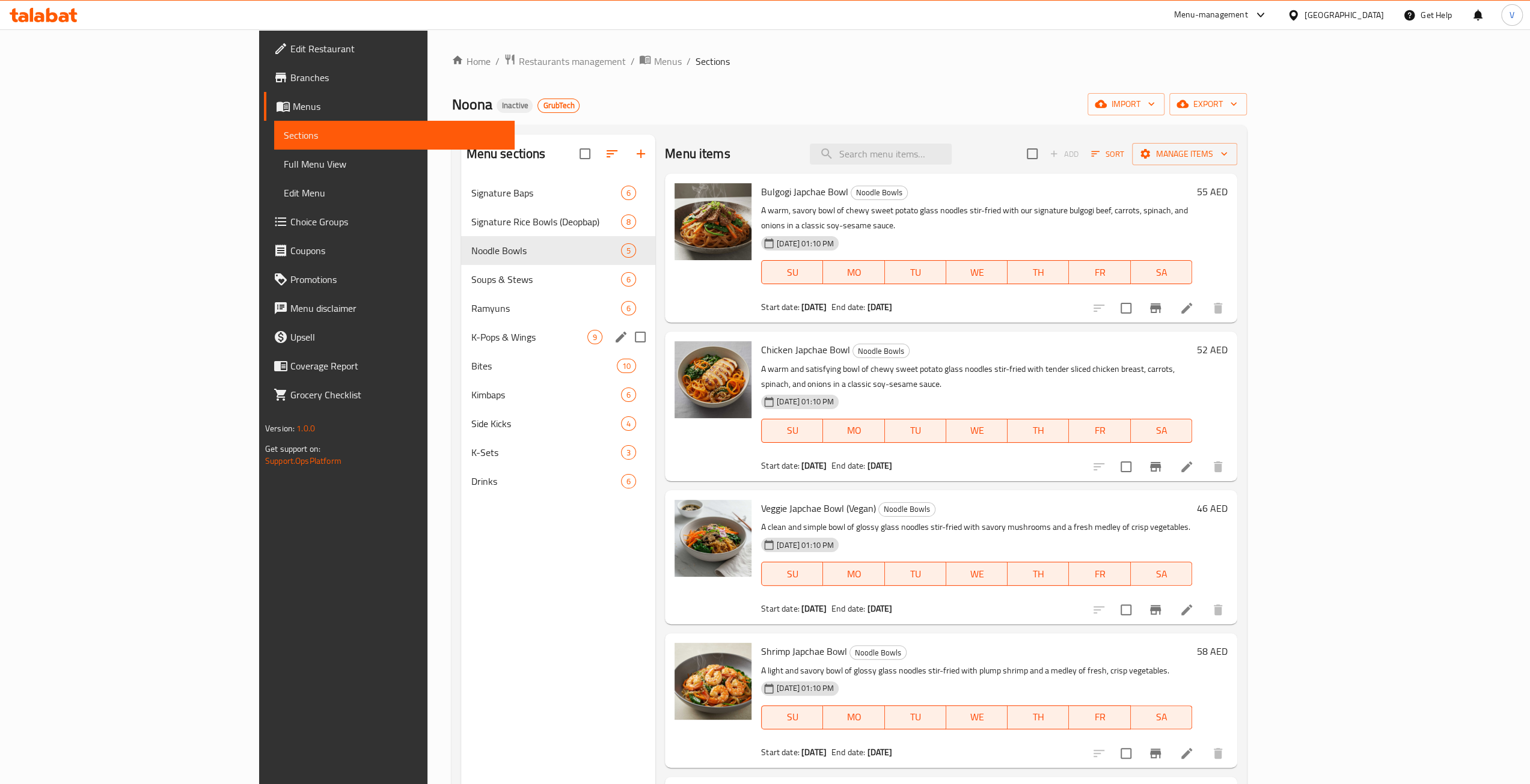
click at [461, 323] on div "K-Pops & Wings 9" at bounding box center [558, 337] width 194 height 29
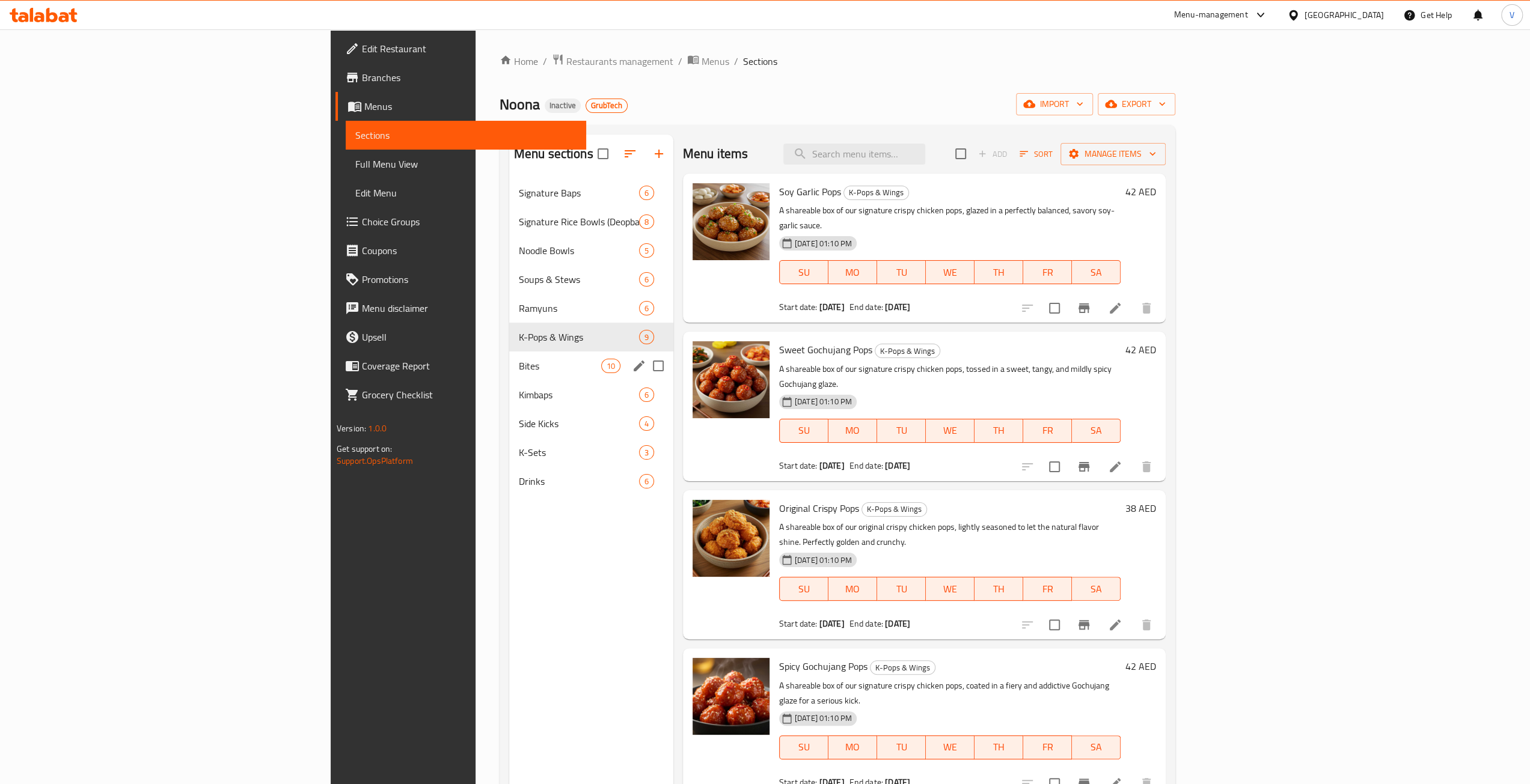
click at [509, 378] on div "Bites 10" at bounding box center [591, 366] width 164 height 29
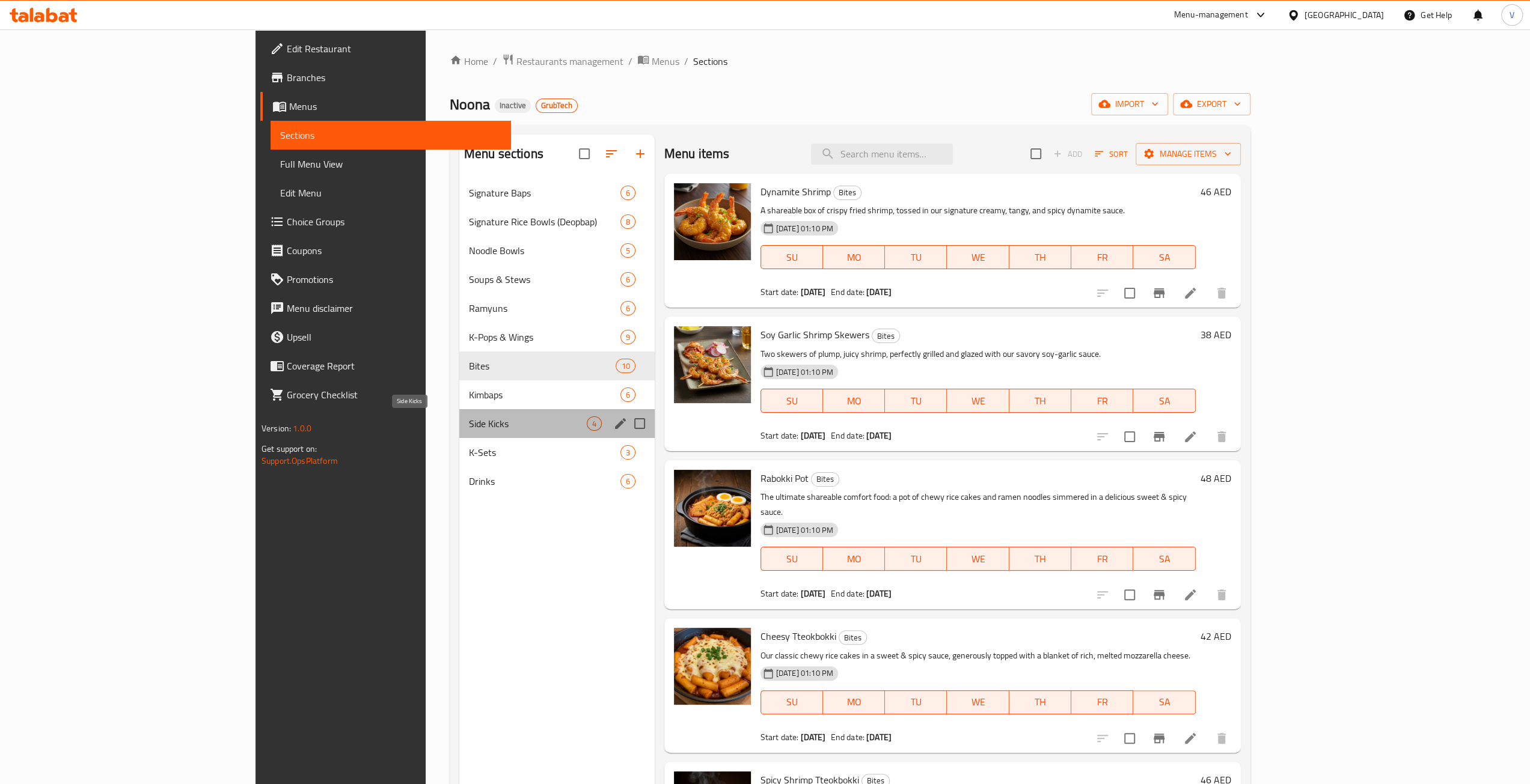
click at [469, 417] on span "Side Kicks" at bounding box center [527, 424] width 118 height 15
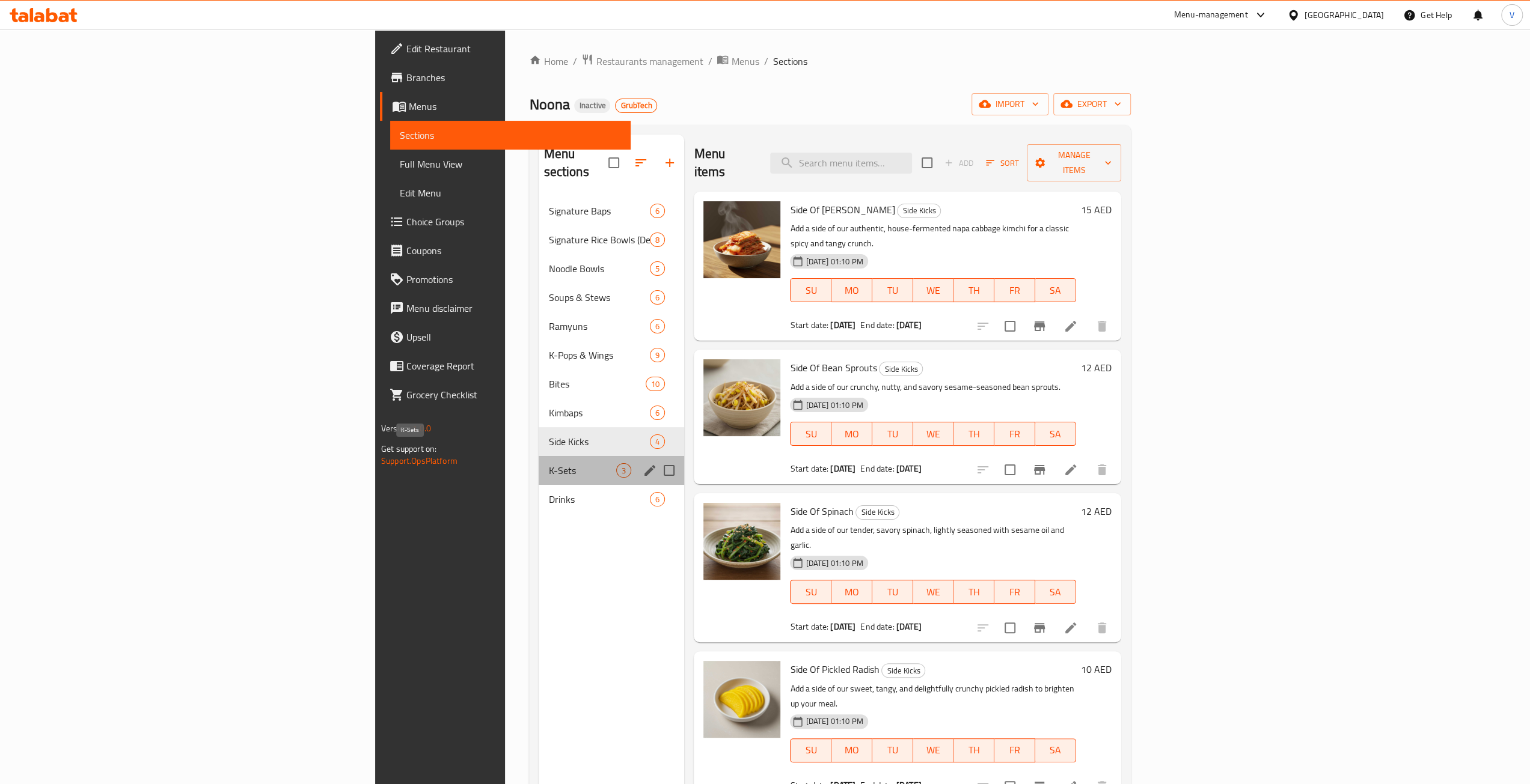
click at [548, 464] on span "K-Sets" at bounding box center [582, 471] width 68 height 15
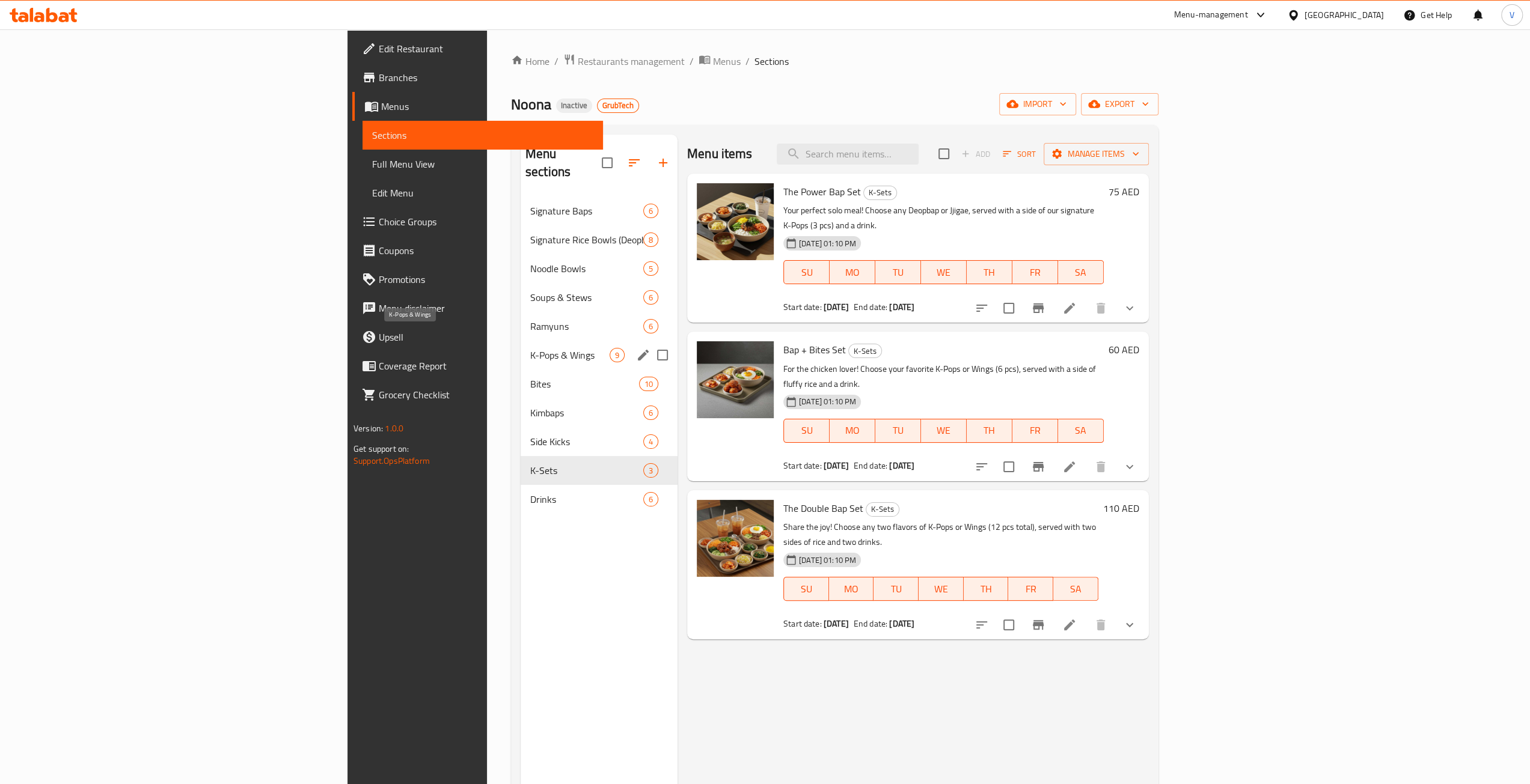
click at [530, 348] on span "K-Pops & Wings" at bounding box center [570, 355] width 79 height 15
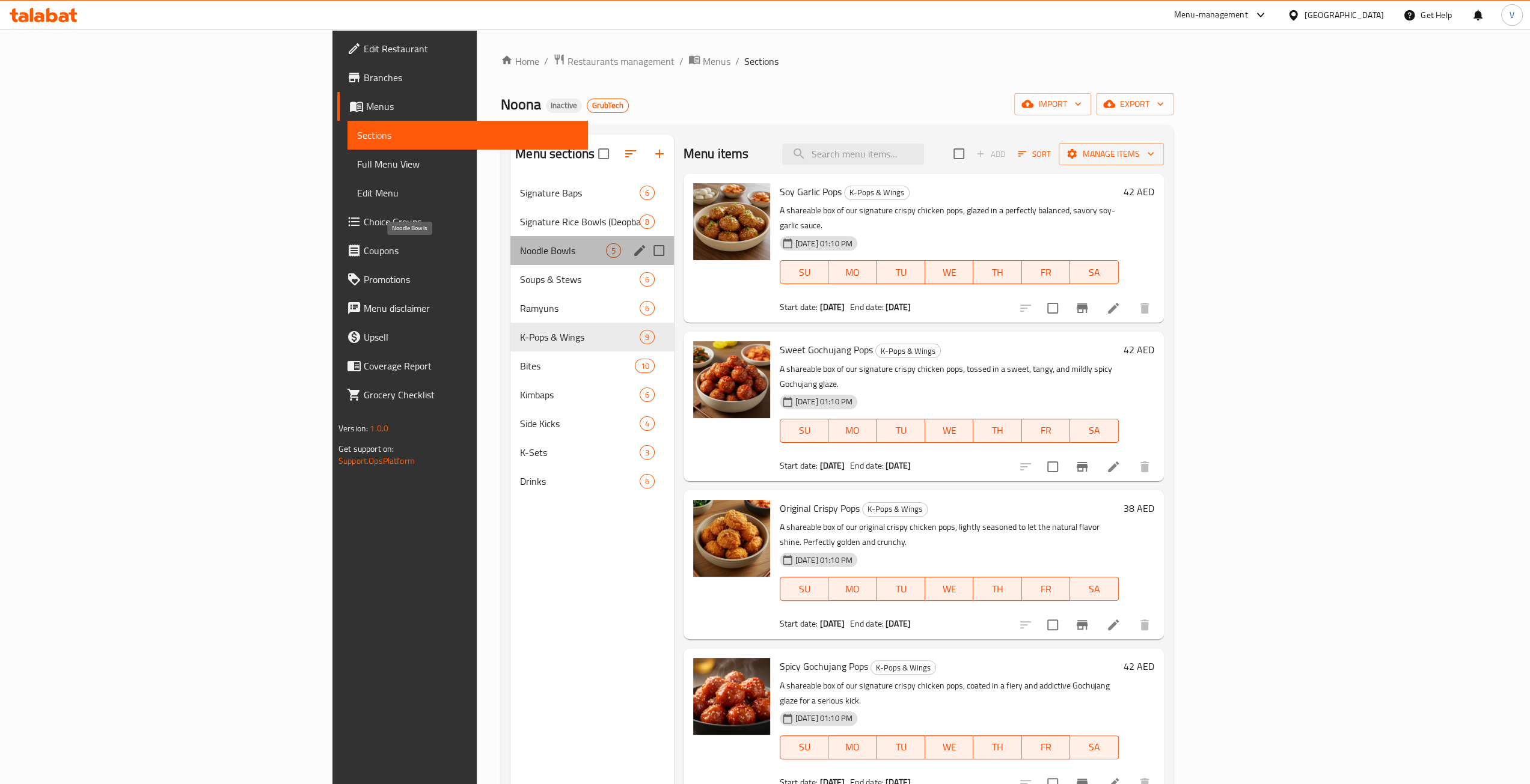
click at [520, 249] on span "Noodle Bowls" at bounding box center [562, 251] width 85 height 15
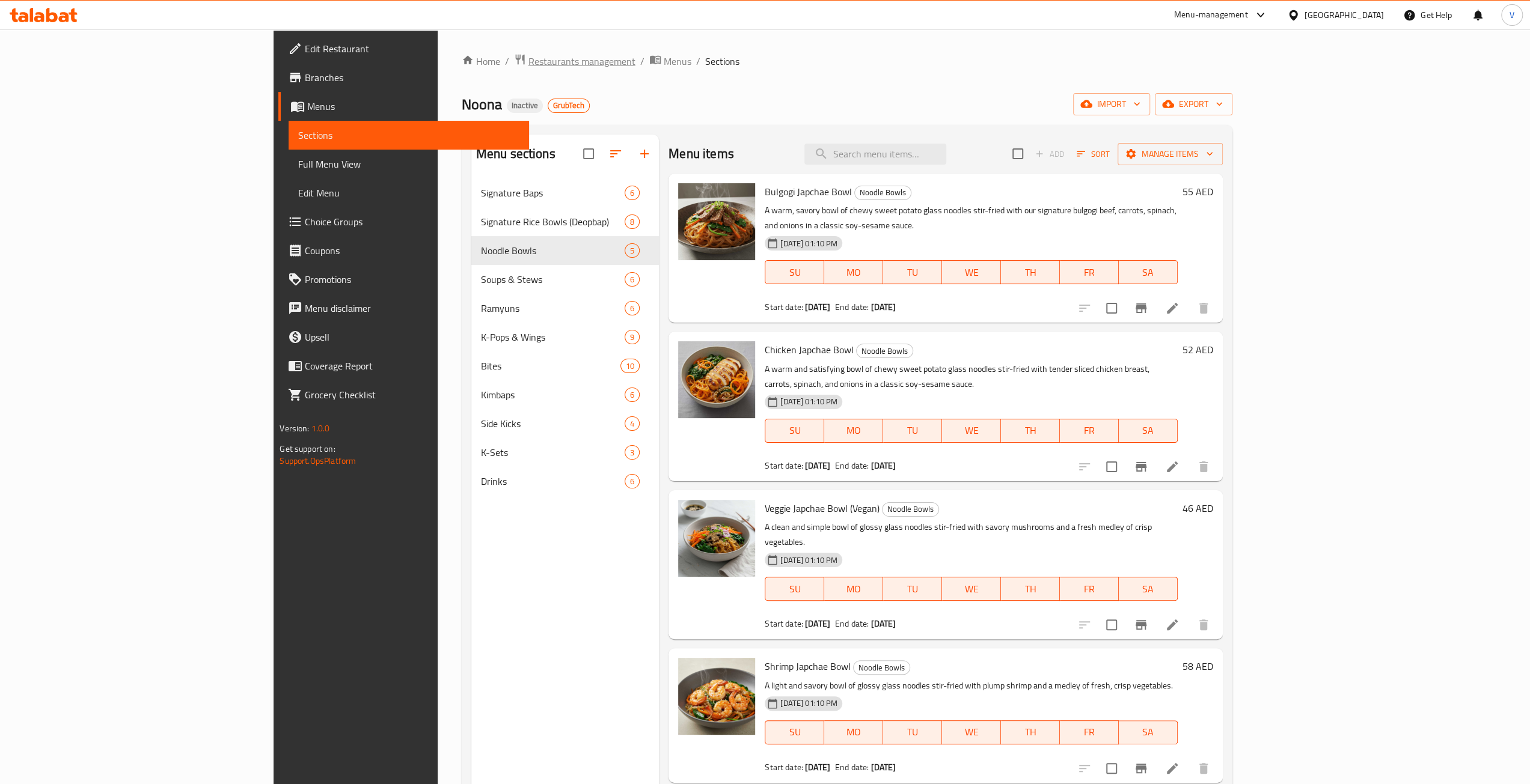
click at [528, 63] on span "Restaurants management" at bounding box center [582, 62] width 107 height 15
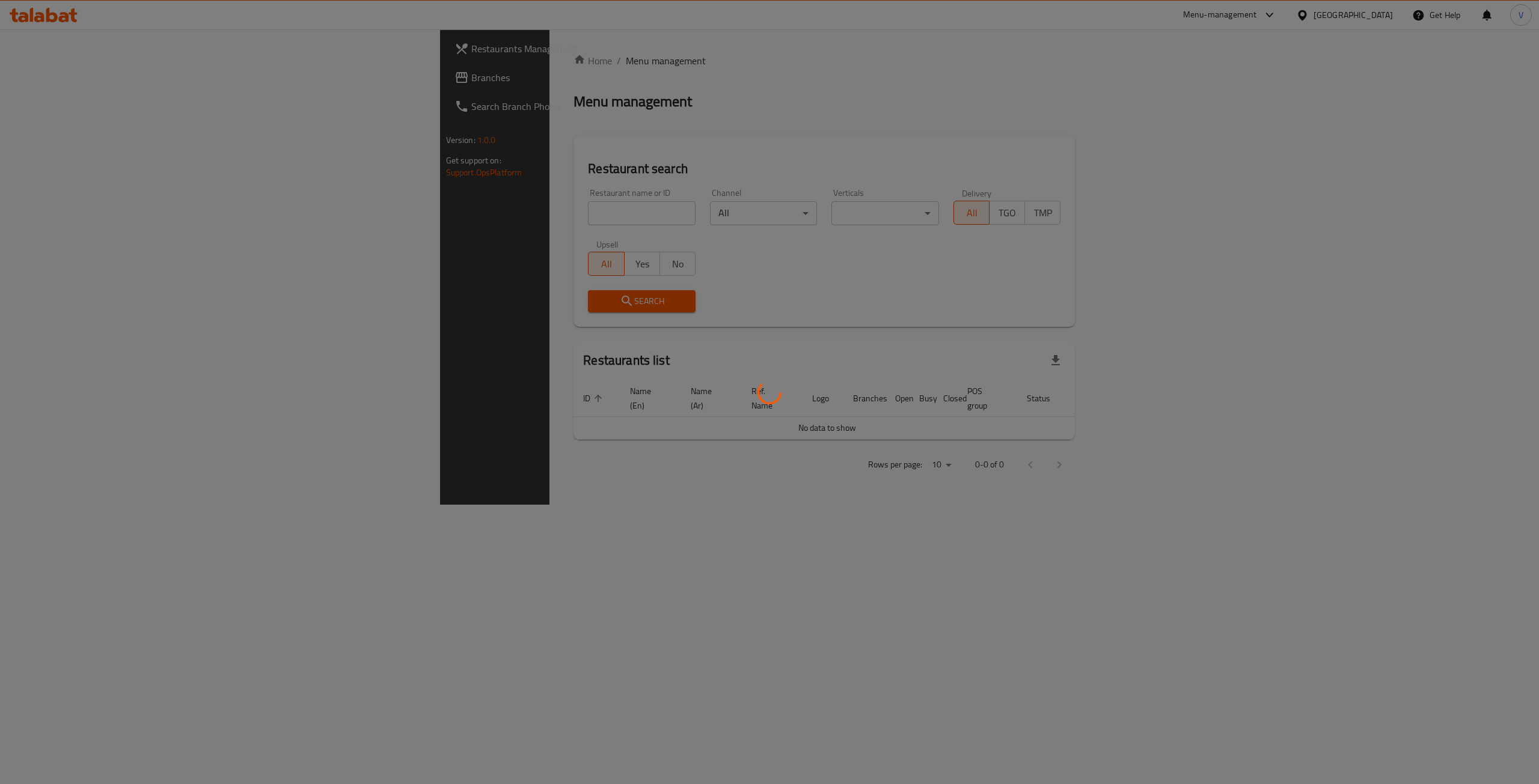
click at [29, 68] on div at bounding box center [769, 392] width 1539 height 784
click at [45, 75] on div at bounding box center [765, 392] width 1530 height 784
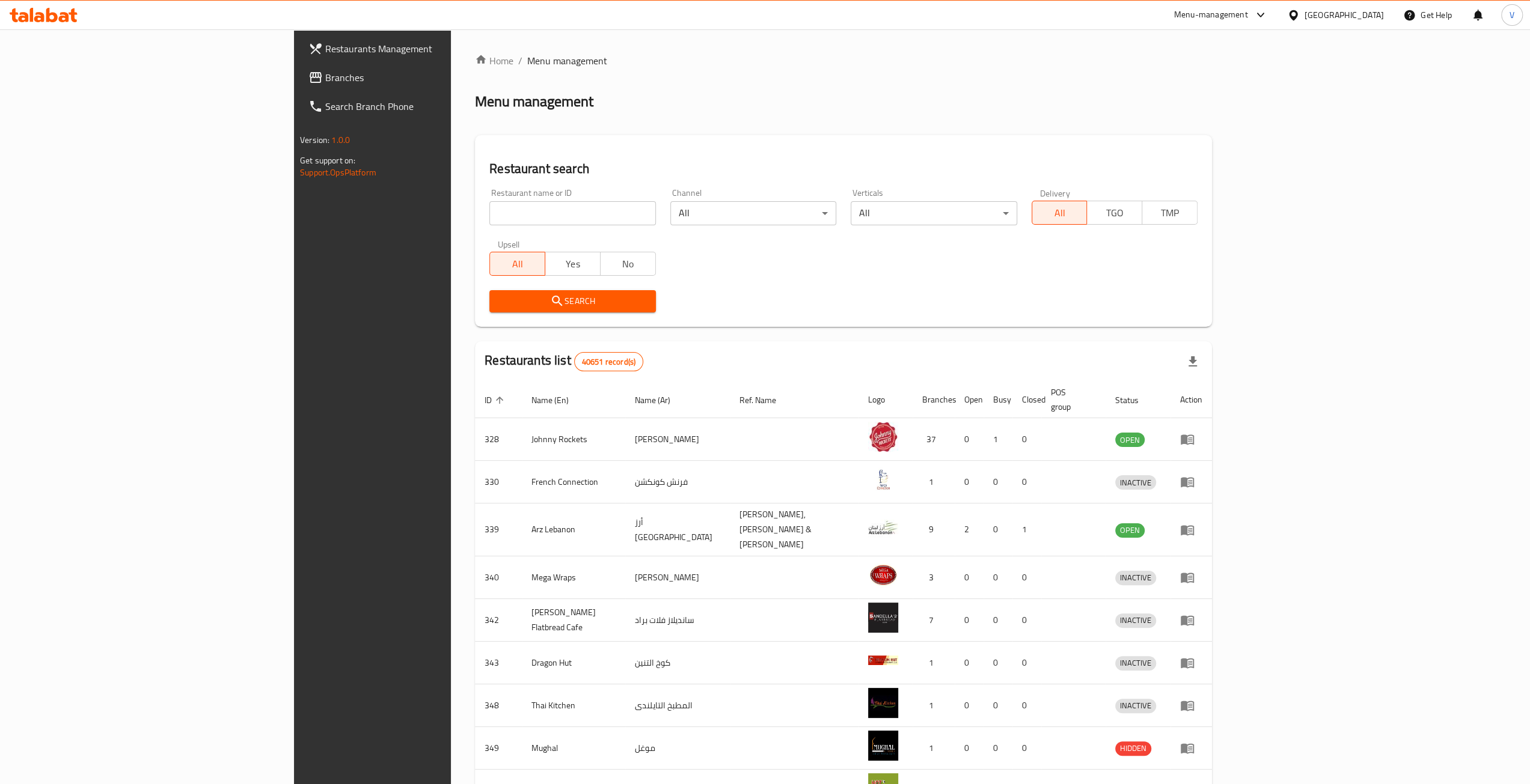
click at [325, 75] on span "Branches" at bounding box center [433, 77] width 214 height 15
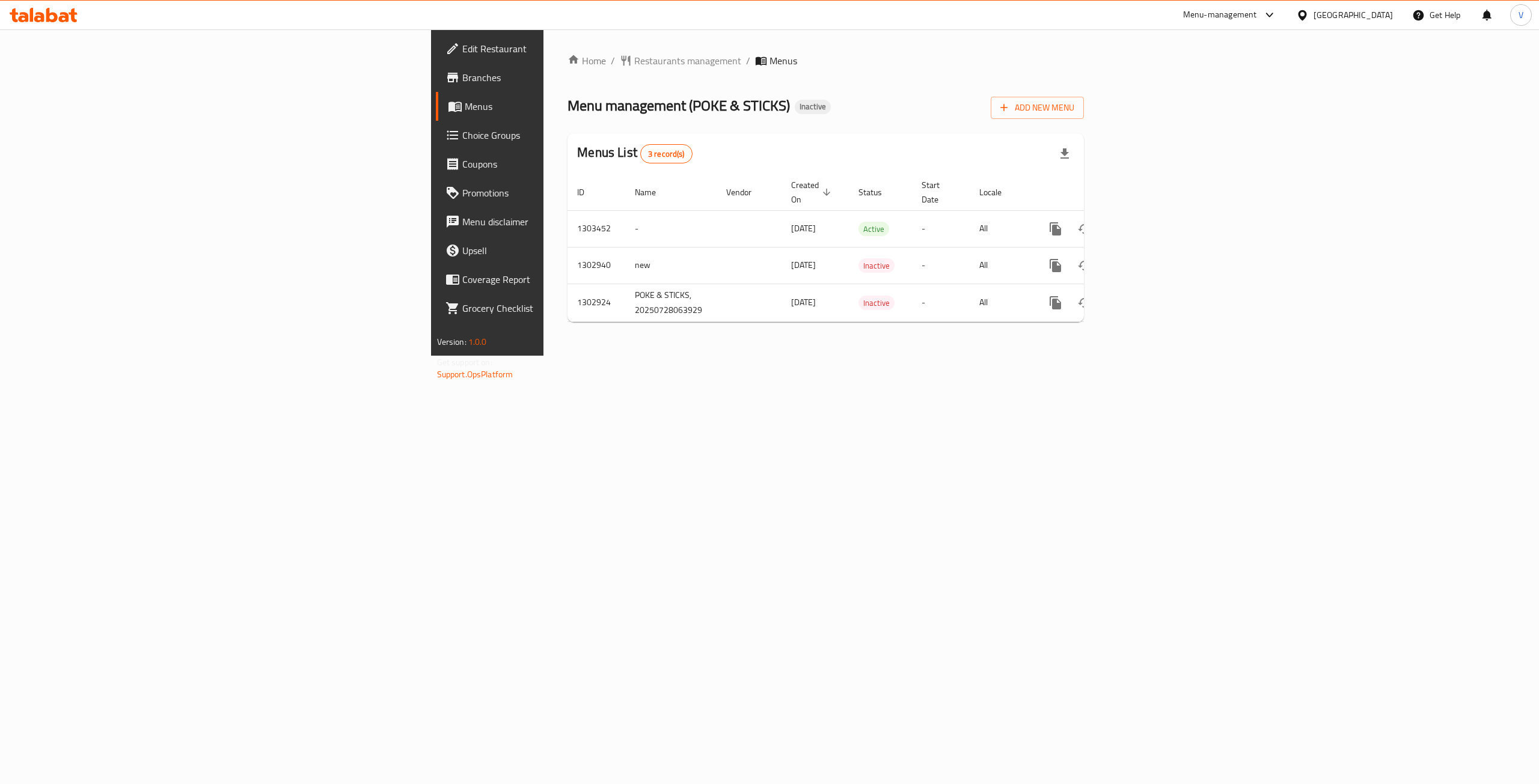
click at [463, 76] on span "Branches" at bounding box center [570, 77] width 216 height 15
